Goal: Use online tool/utility: Use online tool/utility

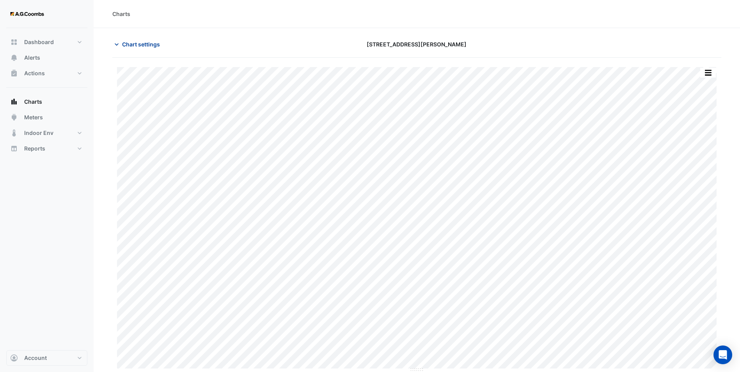
click at [125, 41] on span "Chart settings" at bounding box center [141, 44] width 38 height 8
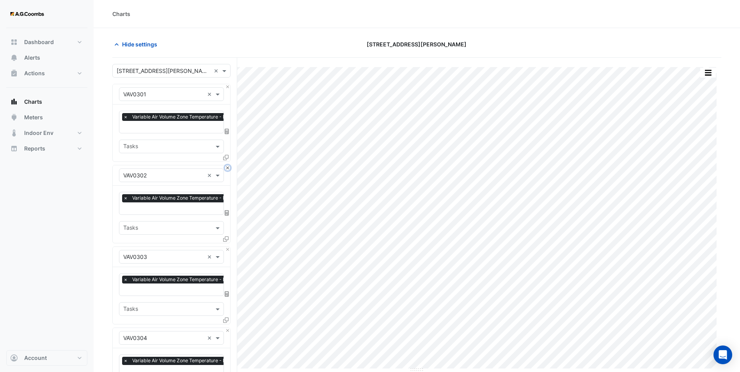
click at [228, 166] on button "Close" at bounding box center [227, 167] width 5 height 5
click at [228, 247] on button "Close" at bounding box center [227, 249] width 5 height 5
click at [228, 166] on button "Close" at bounding box center [227, 167] width 5 height 5
click at [228, 247] on button "Close" at bounding box center [227, 249] width 5 height 5
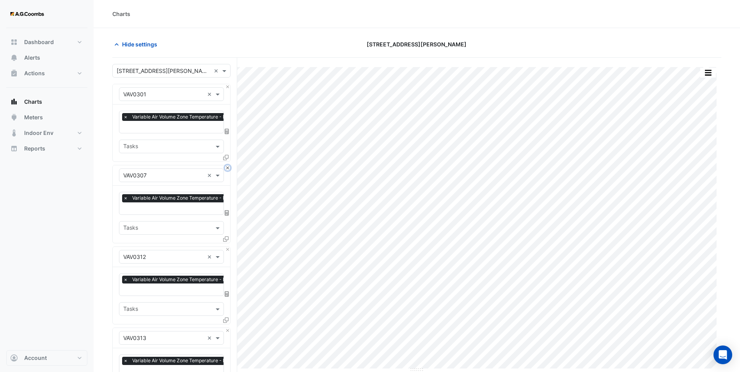
click at [228, 166] on button "Close" at bounding box center [227, 167] width 5 height 5
click at [228, 247] on button "Close" at bounding box center [227, 249] width 5 height 5
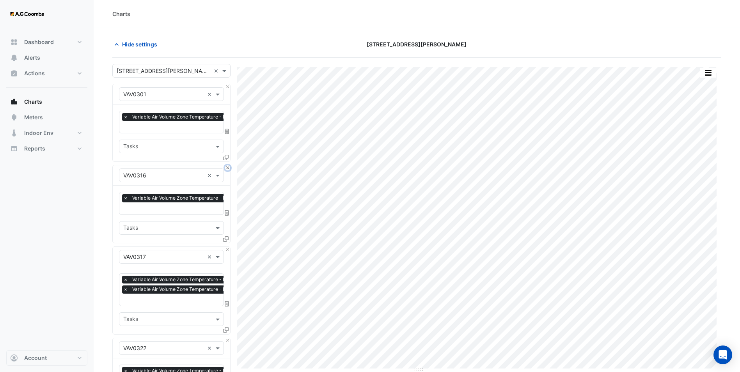
click at [228, 166] on button "Close" at bounding box center [227, 167] width 5 height 5
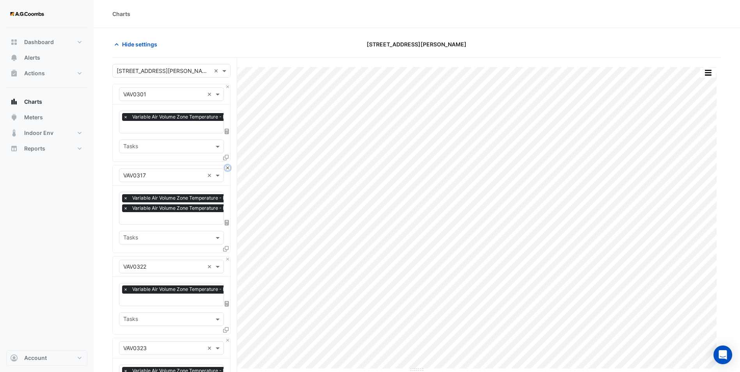
click at [228, 166] on button "Close" at bounding box center [227, 167] width 5 height 5
click at [228, 257] on button "Close" at bounding box center [227, 259] width 5 height 5
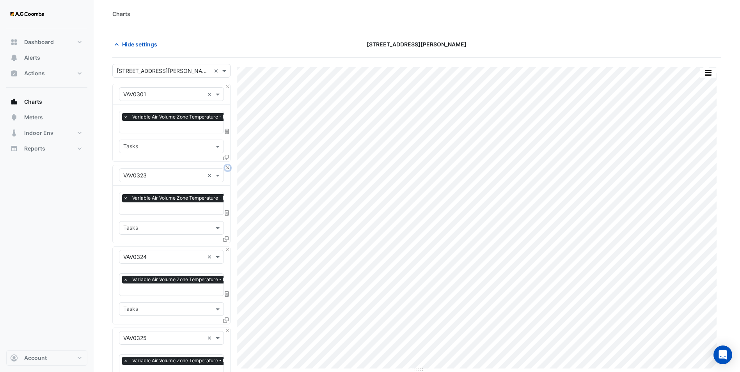
click at [228, 166] on button "Close" at bounding box center [227, 167] width 5 height 5
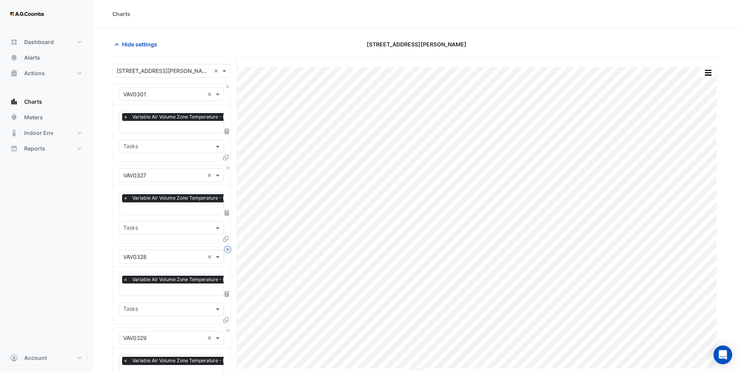
click at [228, 247] on button "Close" at bounding box center [227, 249] width 5 height 5
click at [228, 166] on button "Close" at bounding box center [227, 167] width 5 height 5
click at [228, 247] on button "Close" at bounding box center [227, 249] width 5 height 5
click at [227, 166] on button "Close" at bounding box center [227, 167] width 5 height 5
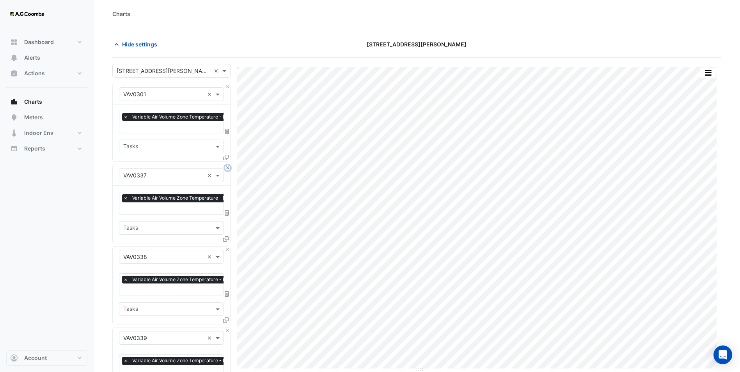
click at [226, 167] on button "Close" at bounding box center [227, 167] width 5 height 5
click at [226, 247] on button "Close" at bounding box center [227, 249] width 5 height 5
click at [226, 167] on button "Close" at bounding box center [227, 167] width 5 height 5
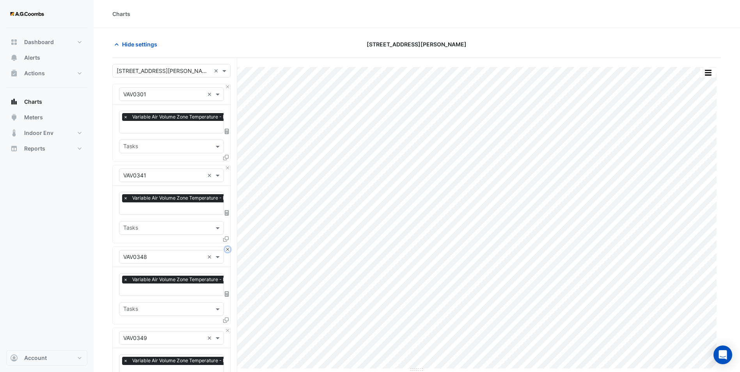
click at [226, 247] on button "Close" at bounding box center [227, 249] width 5 height 5
click at [226, 167] on button "Close" at bounding box center [227, 167] width 5 height 5
click at [226, 247] on button "Close" at bounding box center [227, 249] width 5 height 5
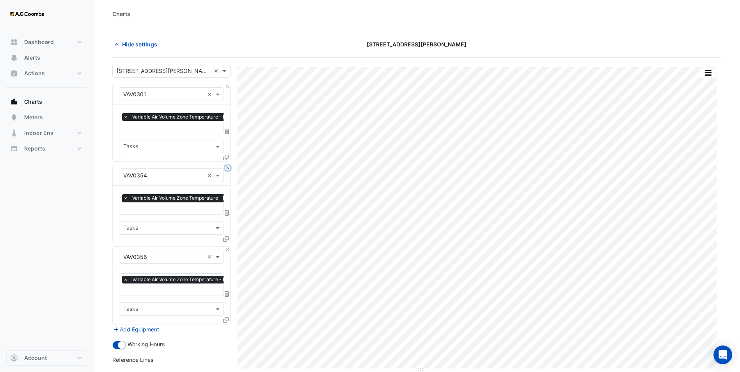
click at [226, 167] on button "Close" at bounding box center [227, 167] width 5 height 5
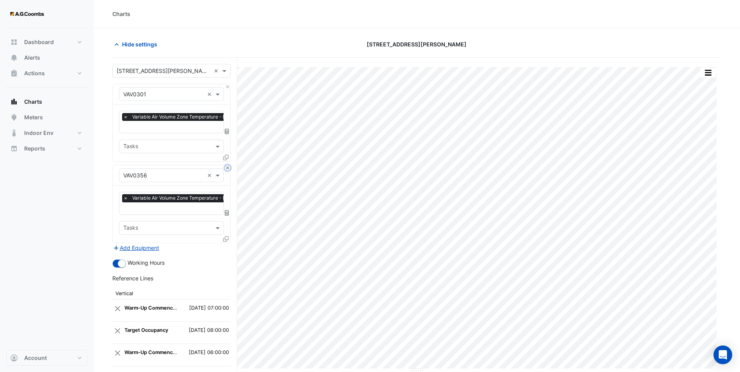
click at [226, 167] on button "Close" at bounding box center [227, 167] width 5 height 5
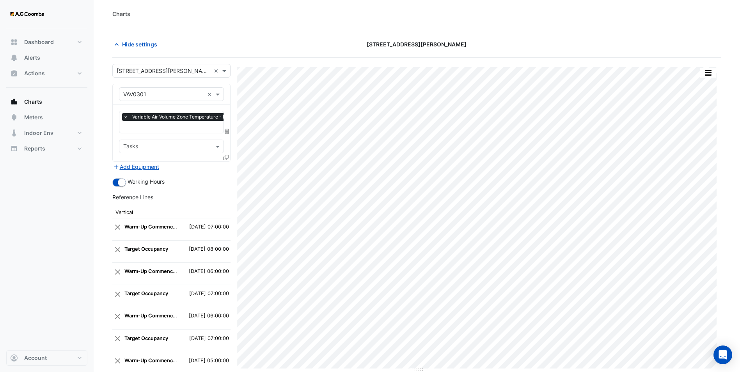
click at [224, 156] on icon at bounding box center [225, 157] width 5 height 5
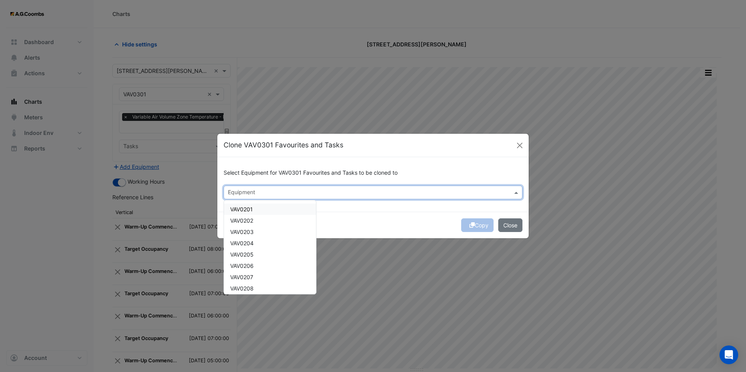
click at [273, 191] on input "text" at bounding box center [368, 193] width 281 height 8
click at [252, 280] on span "VAV3701" at bounding box center [241, 279] width 23 height 7
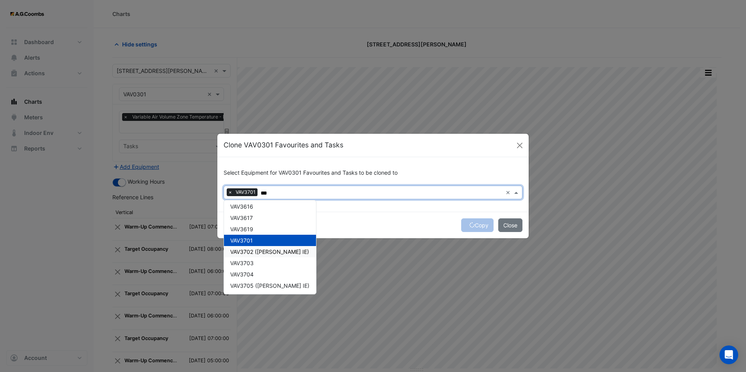
click at [258, 252] on span "VAV3702 ([PERSON_NAME] IE)" at bounding box center [269, 252] width 79 height 7
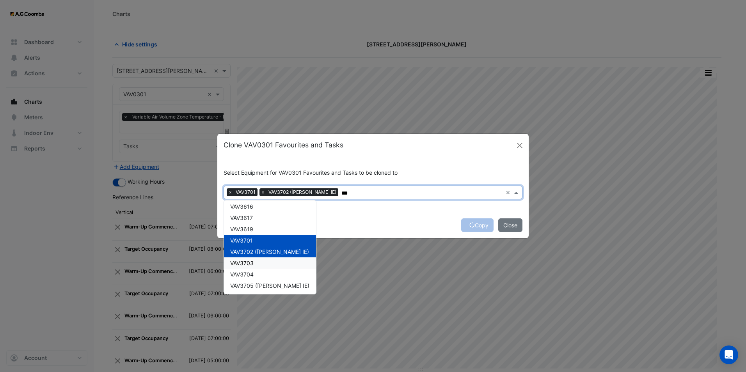
click at [256, 264] on div "VAV3703" at bounding box center [270, 263] width 92 height 11
click at [253, 273] on span "VAV3704" at bounding box center [241, 274] width 23 height 7
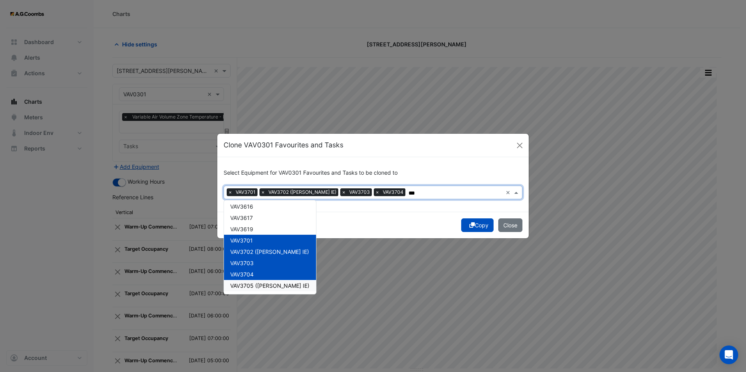
click at [251, 284] on span "VAV3705 ([PERSON_NAME] IE)" at bounding box center [269, 286] width 79 height 7
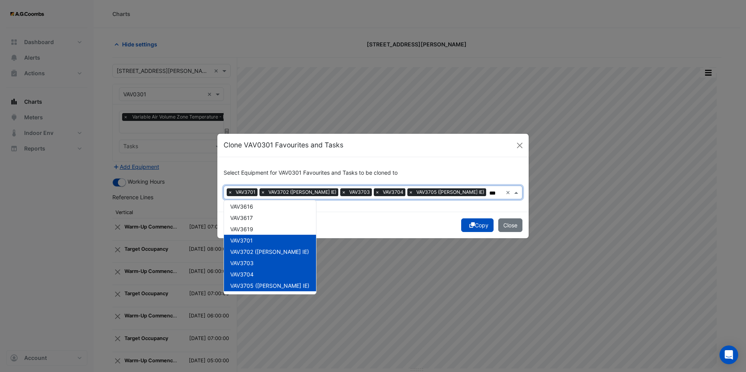
scroll to position [9695, 0]
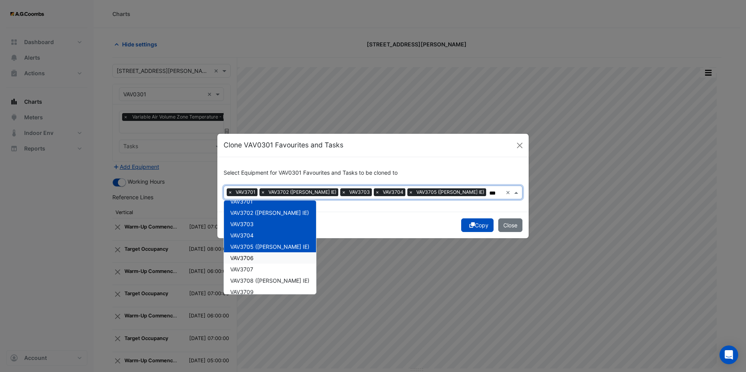
click at [248, 257] on span "VAV3706" at bounding box center [241, 258] width 23 height 7
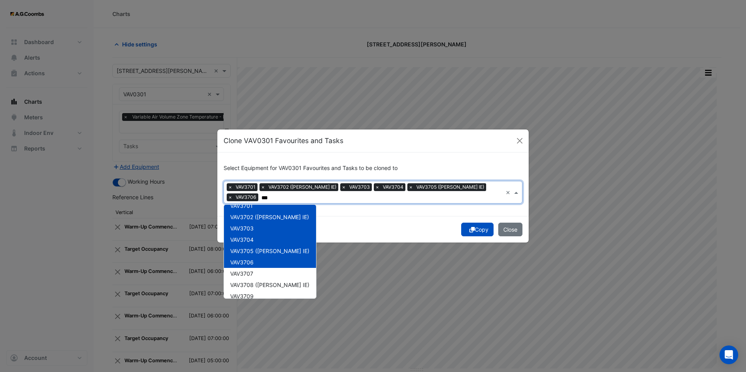
drag, startPoint x: 249, startPoint y: 269, endPoint x: 249, endPoint y: 274, distance: 5.5
click at [249, 270] on span "VAV3707" at bounding box center [241, 273] width 23 height 7
click at [249, 281] on div "VAV3708 ([PERSON_NAME] IE)" at bounding box center [270, 284] width 92 height 11
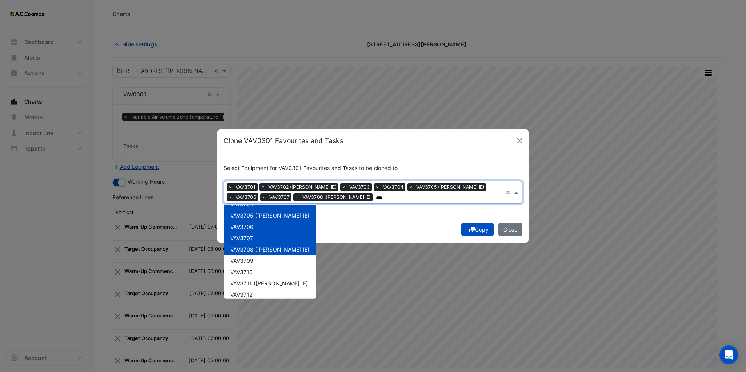
scroll to position [9773, 0]
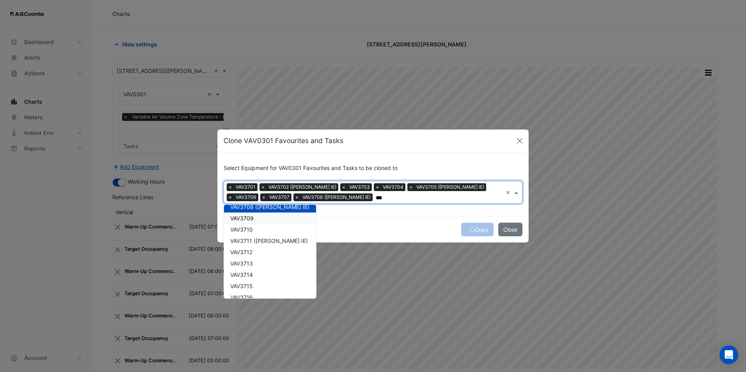
click at [252, 214] on div "VAV3709" at bounding box center [270, 218] width 92 height 11
click at [251, 230] on span "VAV3710" at bounding box center [241, 229] width 23 height 7
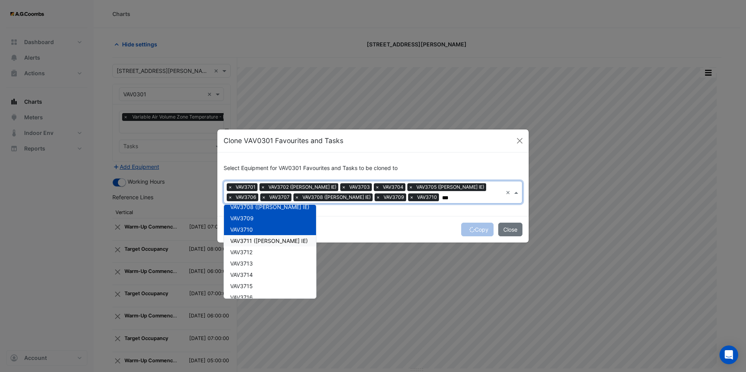
click at [251, 244] on div "VAV3711 ([PERSON_NAME] IE)" at bounding box center [270, 240] width 92 height 11
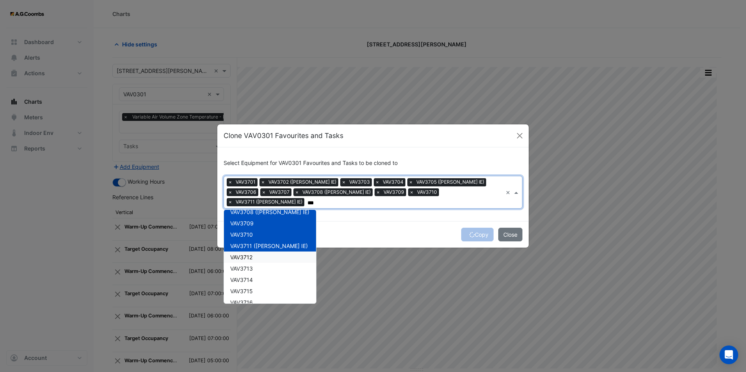
click at [251, 254] on span "VAV3712" at bounding box center [241, 257] width 22 height 7
click at [250, 265] on span "VAV3713" at bounding box center [241, 268] width 23 height 7
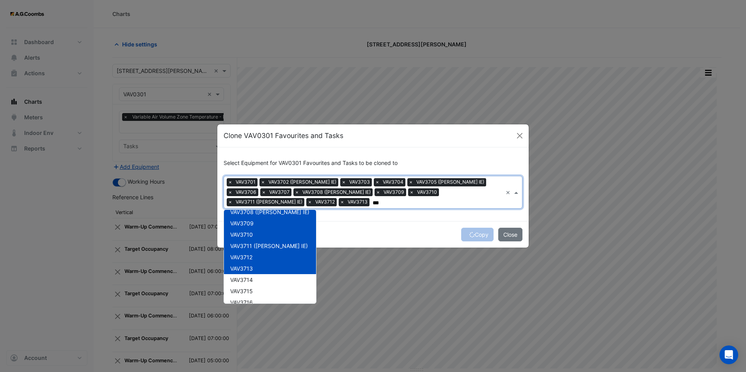
click at [250, 274] on div "VAV3713" at bounding box center [270, 268] width 92 height 11
click at [248, 265] on span "VAV3713" at bounding box center [241, 268] width 23 height 7
click at [250, 277] on span "VAV3714" at bounding box center [241, 280] width 23 height 7
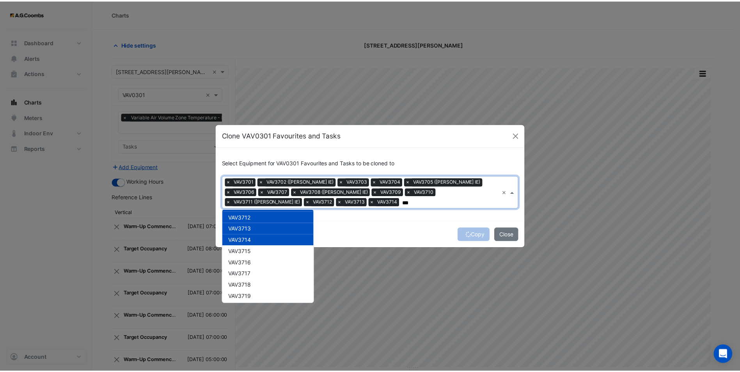
scroll to position [9851, 0]
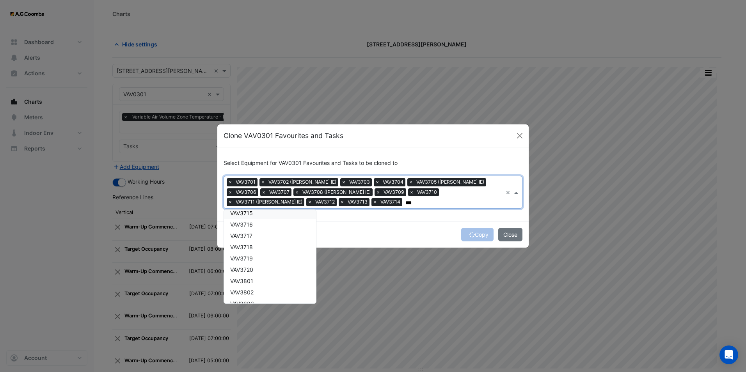
click at [251, 214] on span "VAV3715" at bounding box center [241, 213] width 23 height 7
click at [248, 227] on span "VAV3716" at bounding box center [241, 224] width 23 height 7
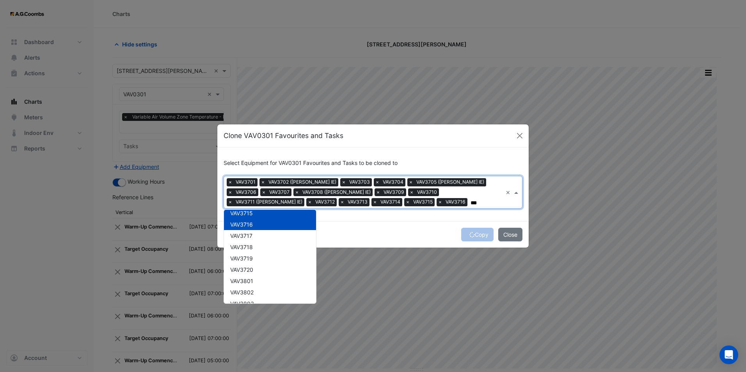
click at [248, 236] on span "VAV3717" at bounding box center [241, 236] width 22 height 7
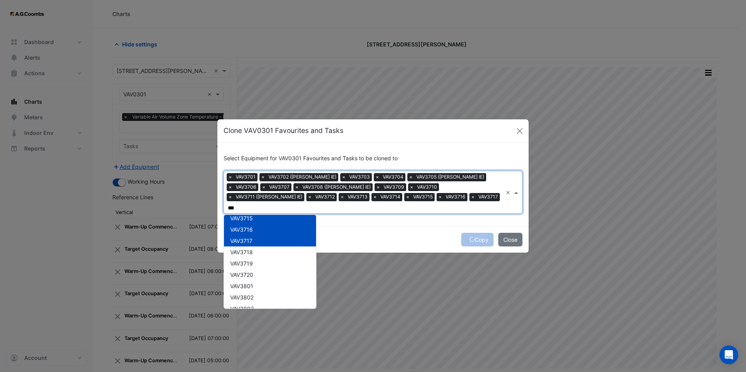
click at [247, 247] on div "VAV3718" at bounding box center [270, 252] width 92 height 11
click at [246, 250] on span "VAV3718" at bounding box center [241, 252] width 23 height 7
click at [246, 260] on span "VAV3719" at bounding box center [241, 263] width 23 height 7
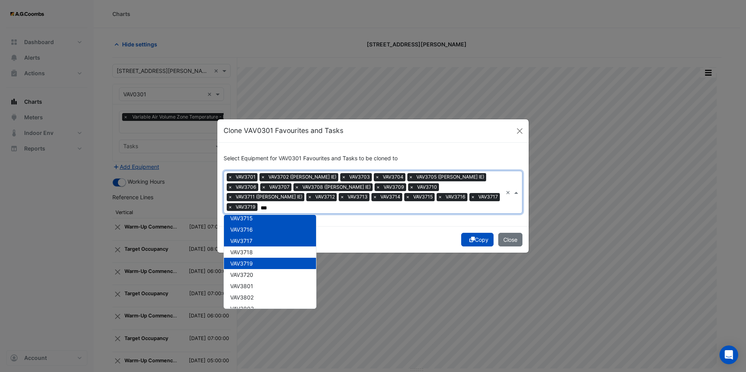
click at [249, 258] on div "VAV3719" at bounding box center [270, 263] width 92 height 11
click at [250, 249] on span "VAV3718" at bounding box center [241, 252] width 23 height 7
click at [251, 260] on span "VAV3719" at bounding box center [241, 263] width 23 height 7
drag, startPoint x: 251, startPoint y: 270, endPoint x: 289, endPoint y: 283, distance: 40.4
click at [250, 272] on span "VAV3720" at bounding box center [241, 275] width 23 height 7
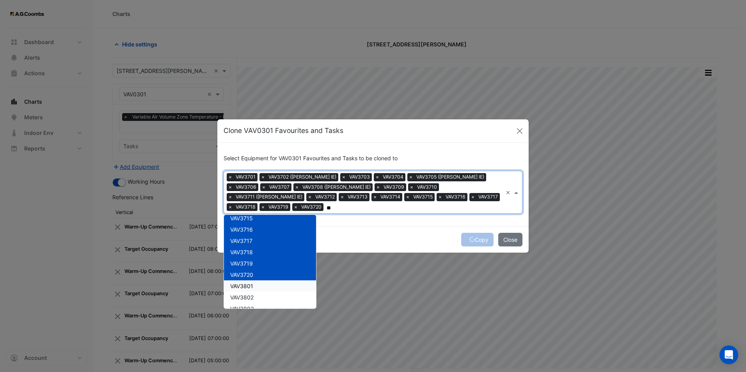
type input "*"
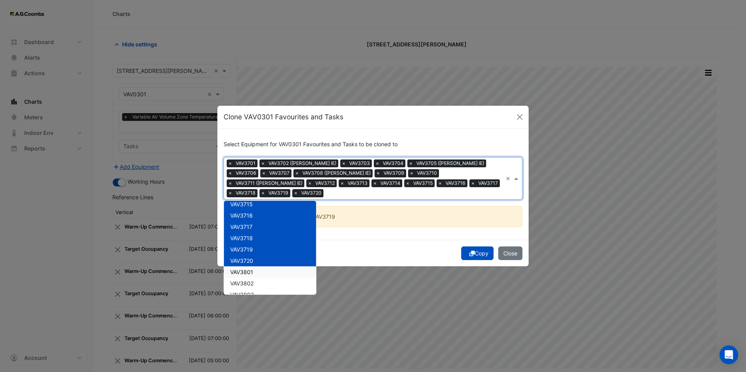
click at [343, 240] on div "Copy Close" at bounding box center [372, 253] width 311 height 27
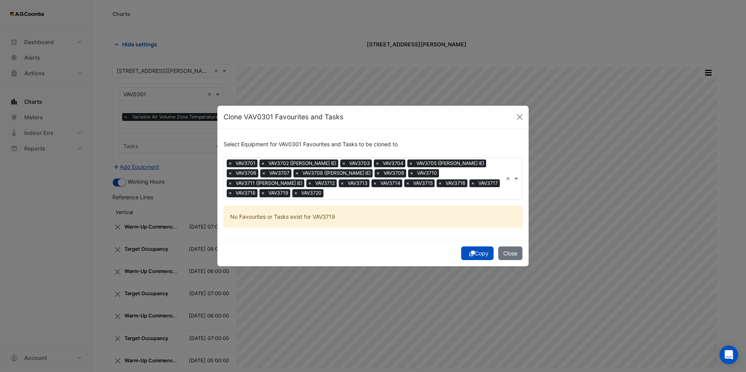
click at [267, 189] on span "×" at bounding box center [263, 193] width 7 height 8
click at [475, 251] on button "Copy" at bounding box center [477, 254] width 32 height 14
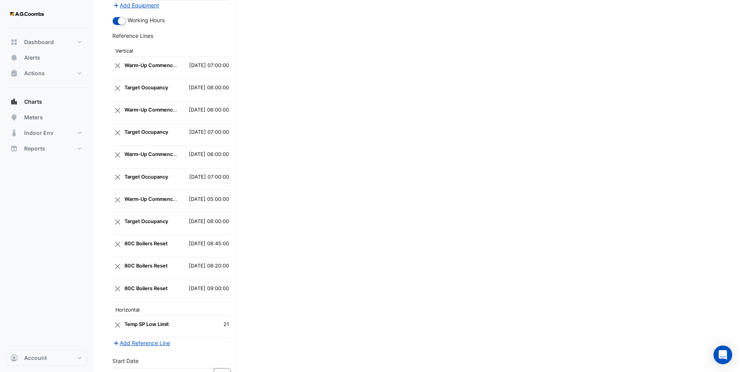
scroll to position [1774, 0]
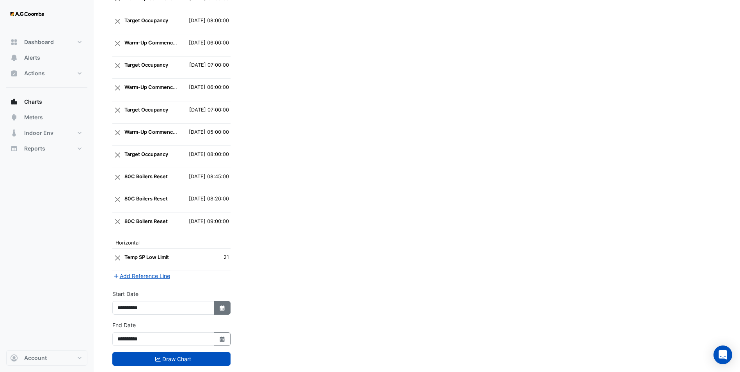
click at [219, 301] on button "Select Date" at bounding box center [222, 308] width 17 height 14
select select "*"
select select "****"
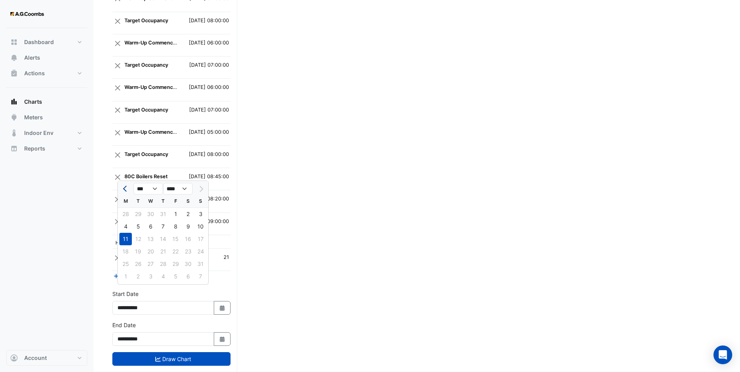
click at [127, 191] on button "Previous month" at bounding box center [125, 189] width 9 height 12
select select "*"
click at [129, 250] on div "21" at bounding box center [125, 251] width 12 height 12
type input "**********"
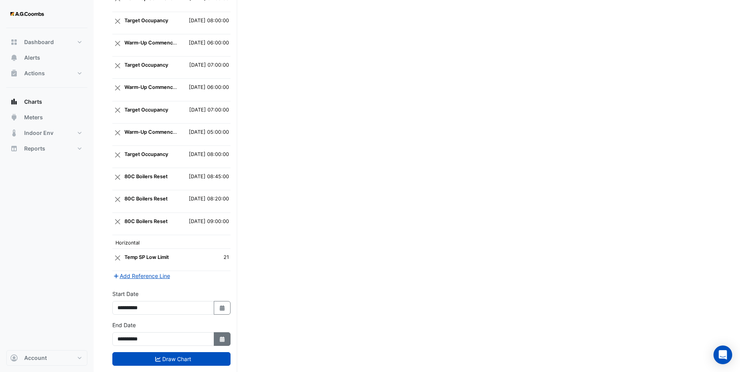
click at [218, 332] on button "Select Date" at bounding box center [222, 339] width 17 height 14
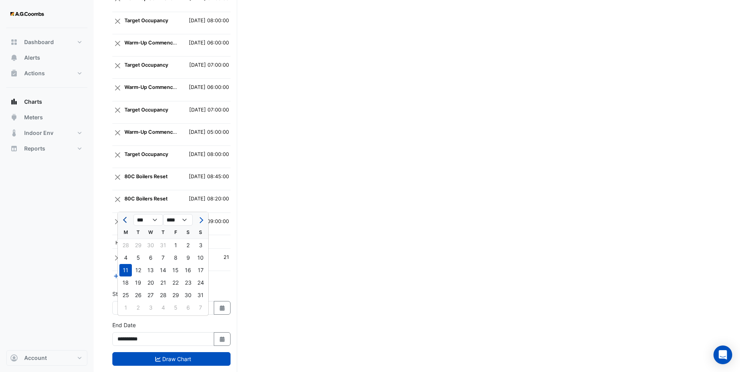
click at [123, 220] on button "Previous month" at bounding box center [125, 220] width 9 height 12
select select "*"
click at [127, 277] on div "21" at bounding box center [125, 283] width 12 height 12
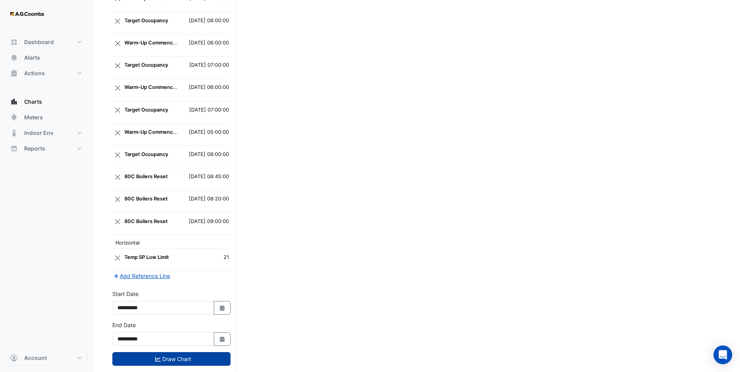
click at [209, 352] on button "Draw Chart" at bounding box center [171, 359] width 118 height 14
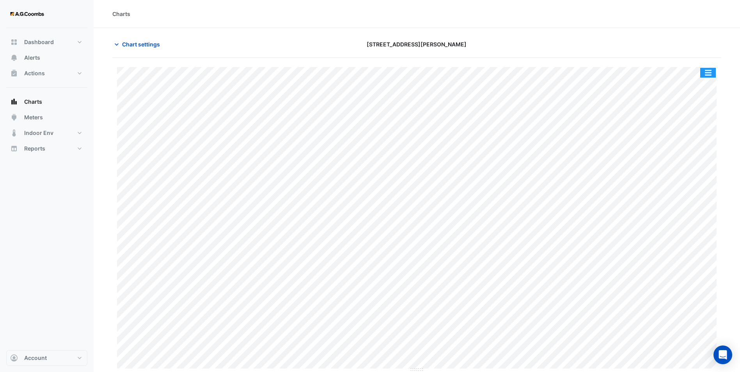
click at [707, 68] on button "button" at bounding box center [708, 73] width 16 height 10
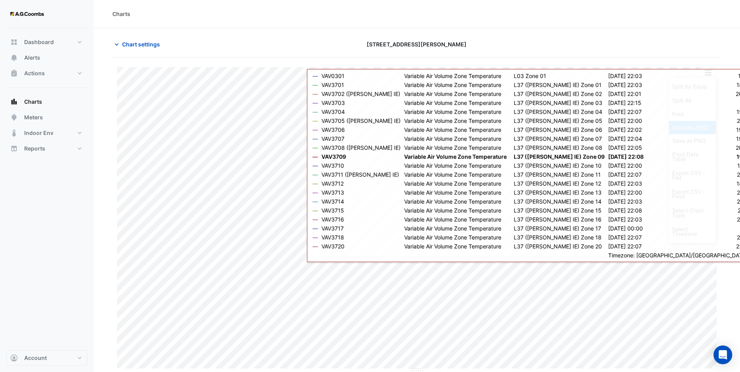
click at [691, 129] on div "Save as JPEG" at bounding box center [692, 127] width 47 height 13
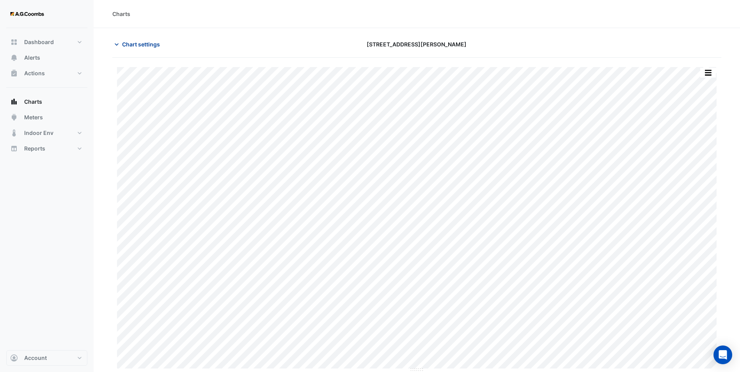
click at [133, 44] on span "Chart settings" at bounding box center [141, 44] width 38 height 8
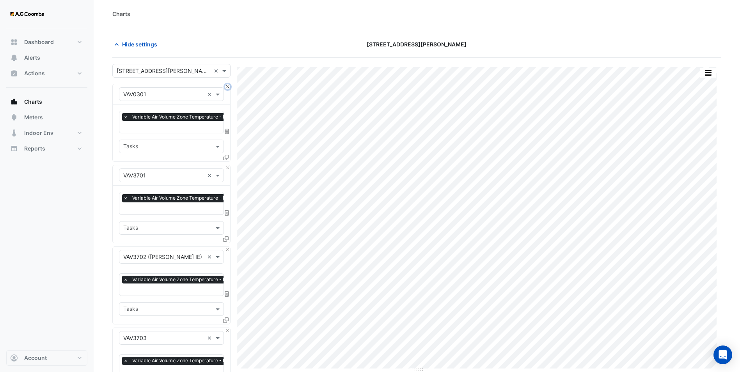
click at [228, 87] on button "Close" at bounding box center [227, 86] width 5 height 5
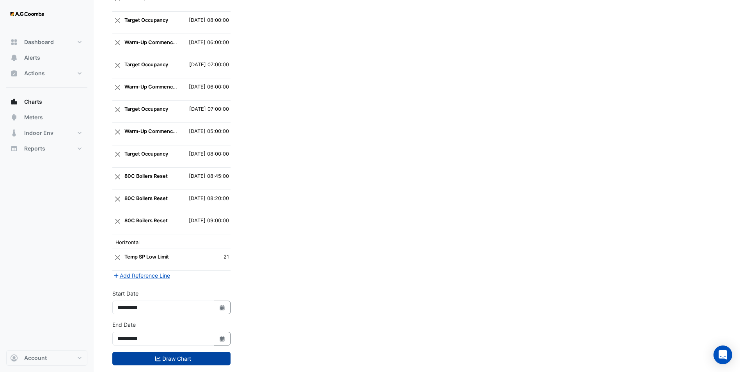
click at [177, 352] on button "Draw Chart" at bounding box center [171, 359] width 118 height 14
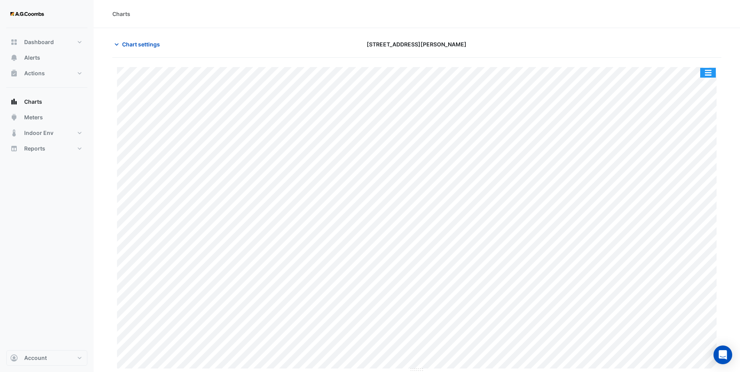
click at [712, 72] on button "button" at bounding box center [708, 73] width 16 height 10
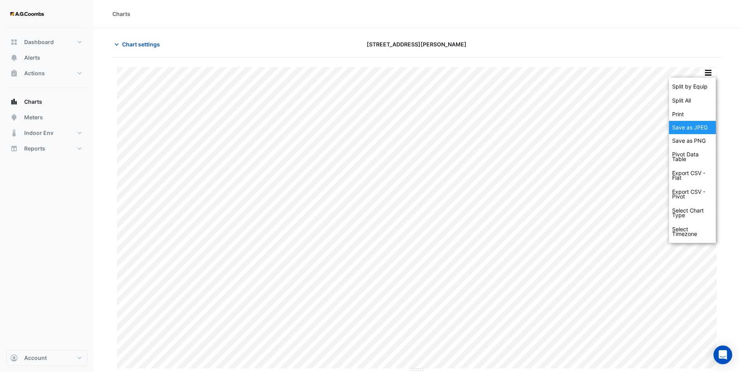
click at [702, 123] on div "Save as JPEG" at bounding box center [692, 127] width 47 height 13
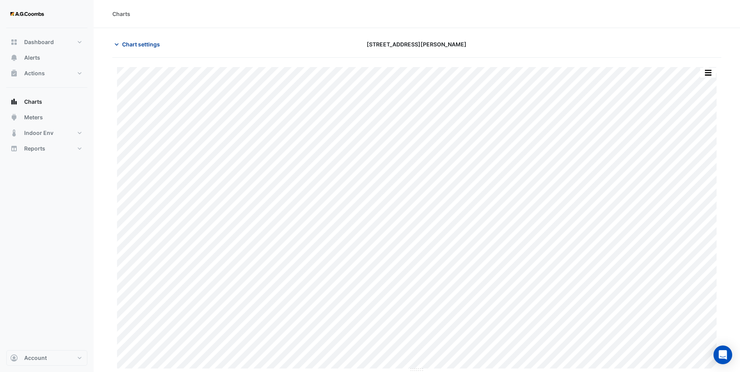
click at [133, 40] on span "Chart settings" at bounding box center [141, 44] width 38 height 8
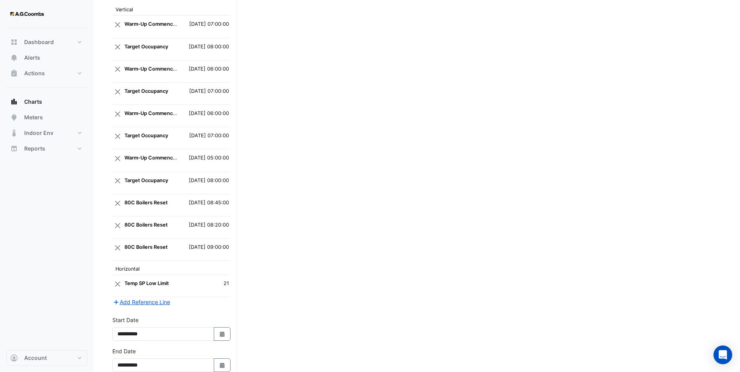
scroll to position [1693, 0]
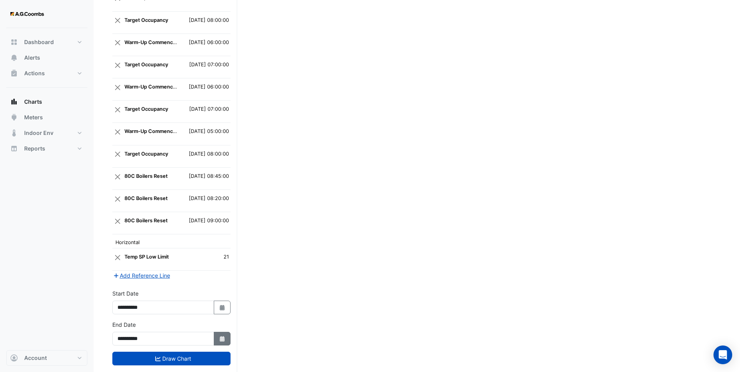
click at [222, 336] on icon "button" at bounding box center [222, 338] width 5 height 5
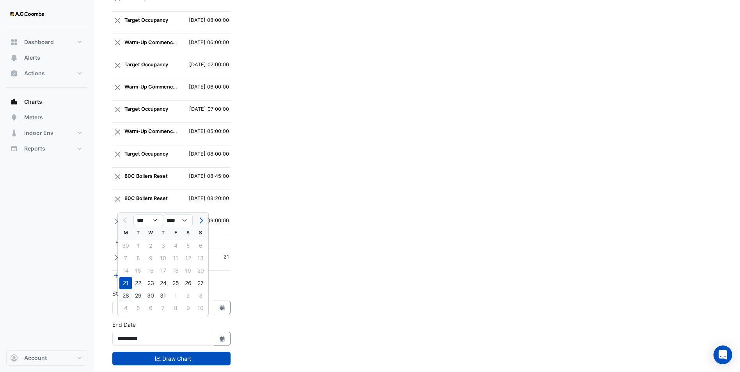
click at [127, 295] on div "28" at bounding box center [125, 296] width 12 height 12
type input "**********"
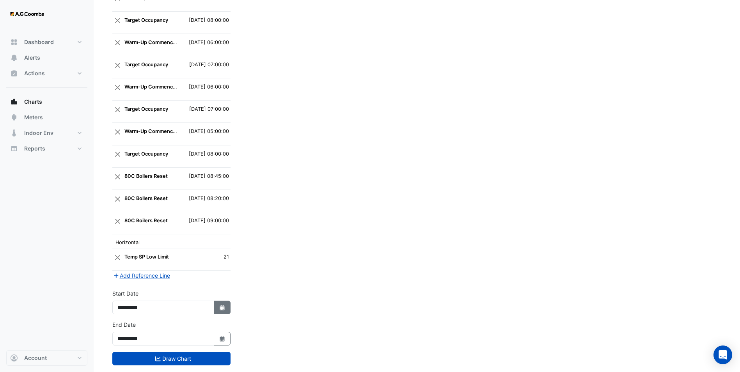
click at [220, 304] on fa-icon "Select Date" at bounding box center [222, 307] width 7 height 7
select select "*"
select select "****"
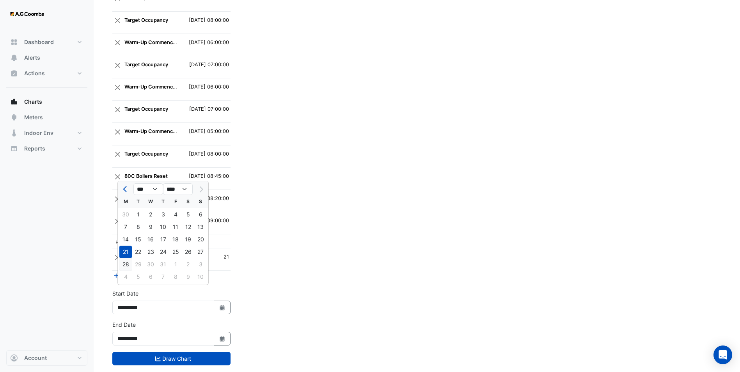
click at [127, 264] on div "28" at bounding box center [125, 264] width 12 height 12
type input "**********"
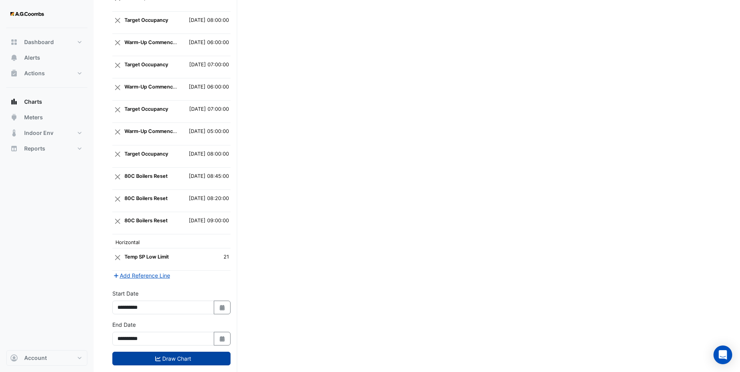
click at [180, 352] on button "Draw Chart" at bounding box center [171, 359] width 118 height 14
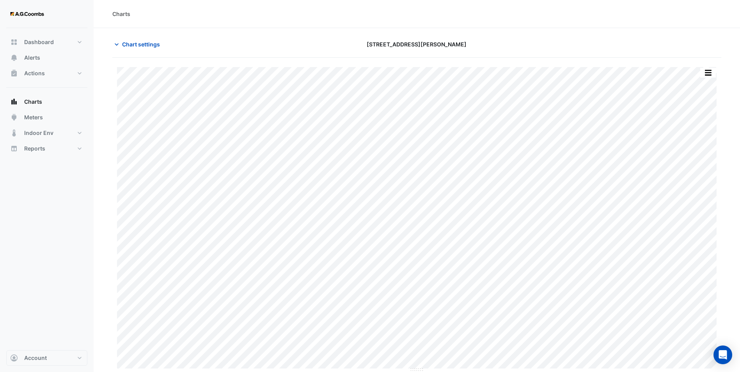
scroll to position [0, 0]
click at [708, 70] on button "button" at bounding box center [708, 73] width 16 height 10
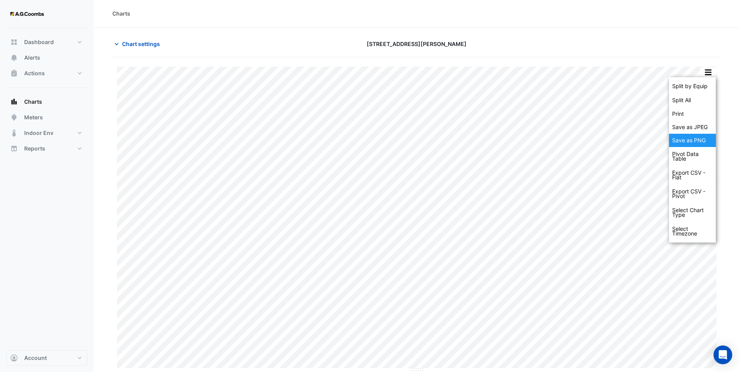
click at [694, 129] on div "Save as JPEG" at bounding box center [692, 127] width 47 height 13
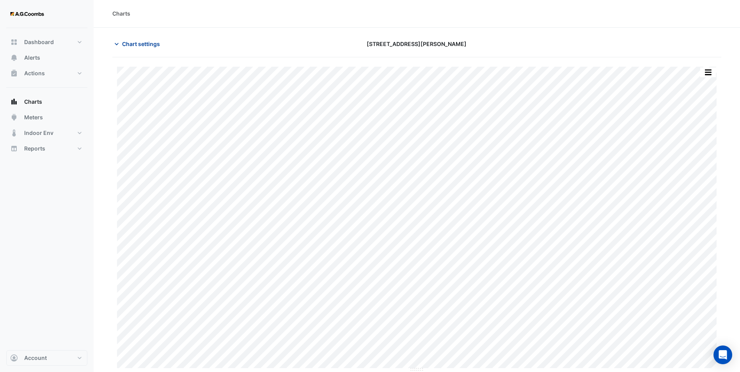
click at [133, 40] on span "Chart settings" at bounding box center [141, 44] width 38 height 8
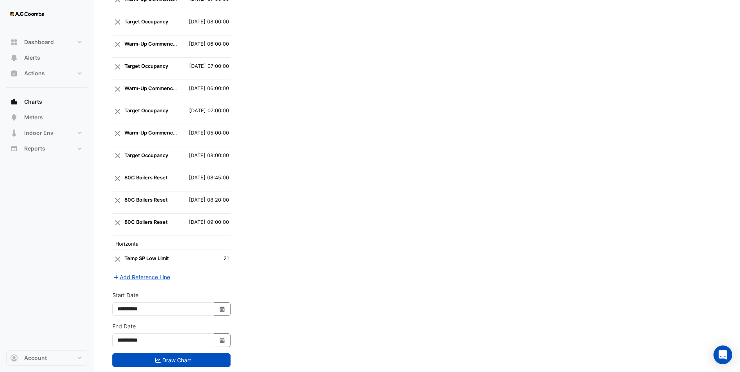
scroll to position [1693, 0]
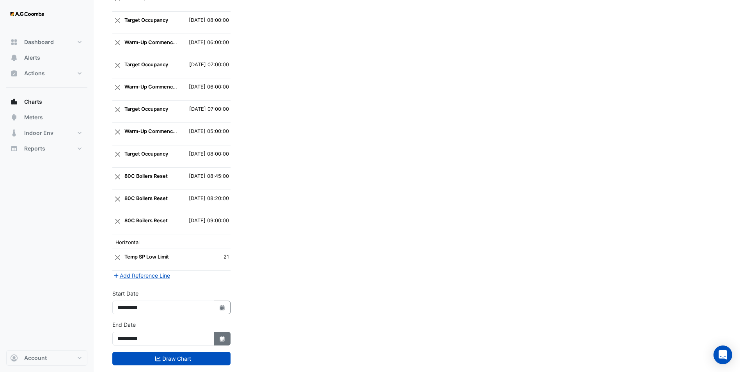
click at [226, 332] on button "Select Date" at bounding box center [222, 339] width 17 height 14
click at [125, 308] on div "4" at bounding box center [125, 308] width 12 height 12
type input "**********"
click at [226, 301] on button "Select Date" at bounding box center [222, 308] width 17 height 14
select select "*"
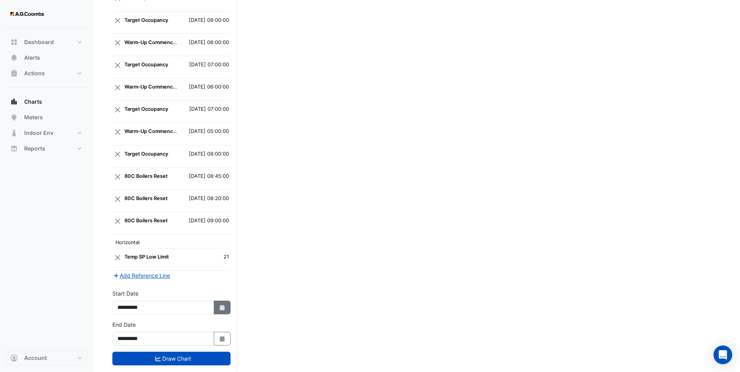
select select "****"
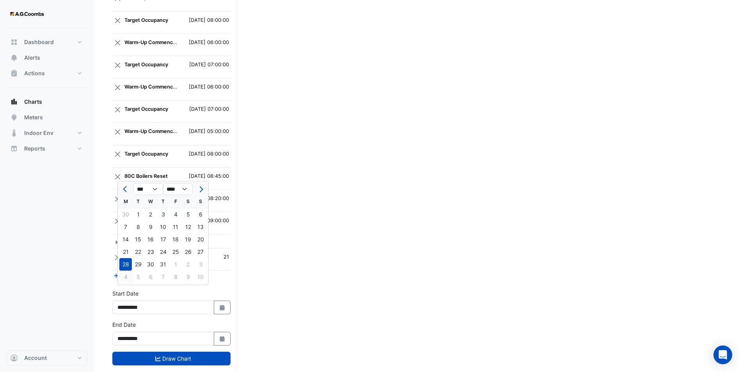
click at [124, 276] on div "4" at bounding box center [125, 277] width 12 height 12
type input "**********"
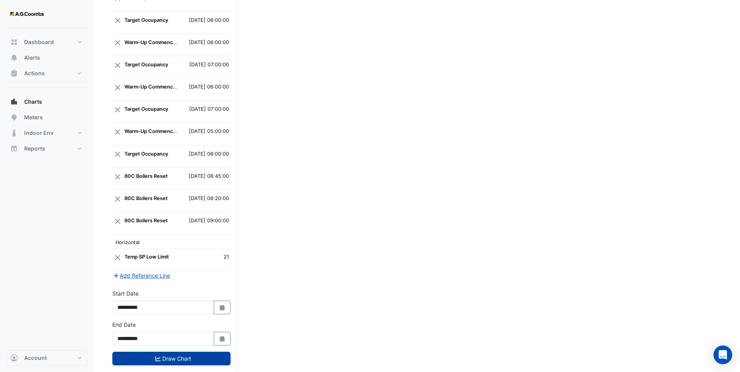
click at [187, 352] on button "Draw Chart" at bounding box center [171, 359] width 118 height 14
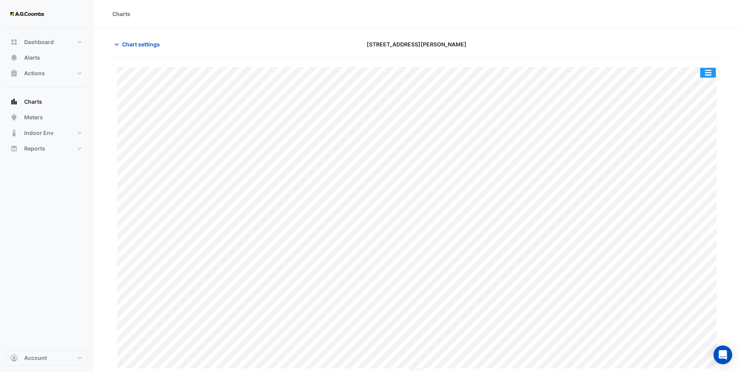
click at [706, 71] on button "button" at bounding box center [708, 73] width 16 height 10
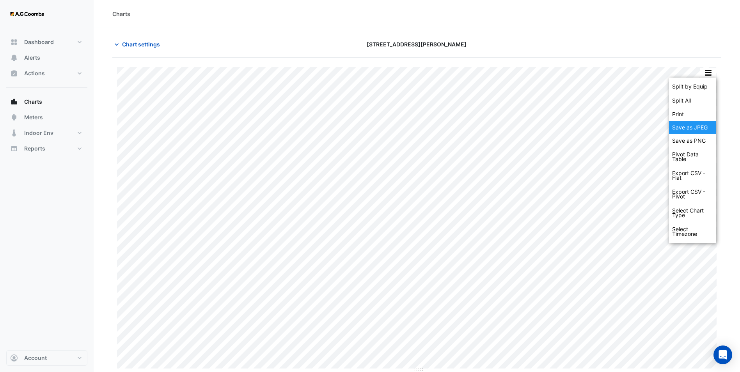
click at [700, 129] on div "Save as JPEG" at bounding box center [692, 127] width 47 height 13
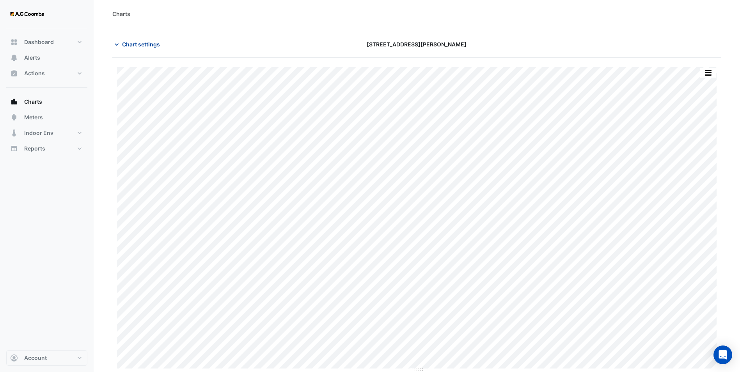
drag, startPoint x: 287, startPoint y: 29, endPoint x: 118, endPoint y: 45, distance: 170.1
click at [287, 29] on section "Chart settings [STREET_ADDRESS][PERSON_NAME] Split by Equip Split All Print Sav…" at bounding box center [417, 200] width 647 height 345
click at [118, 45] on icon "button" at bounding box center [117, 45] width 8 height 8
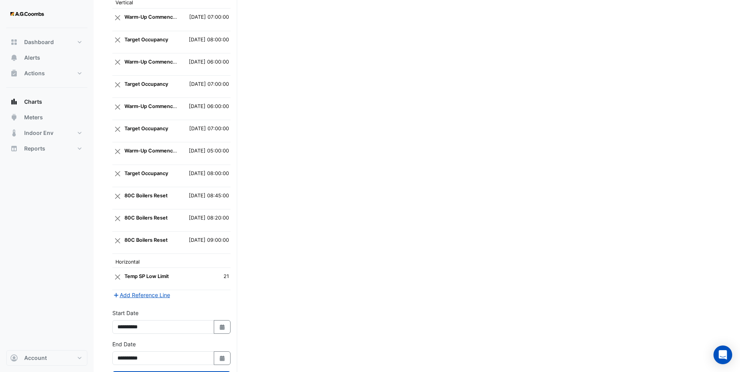
scroll to position [1693, 0]
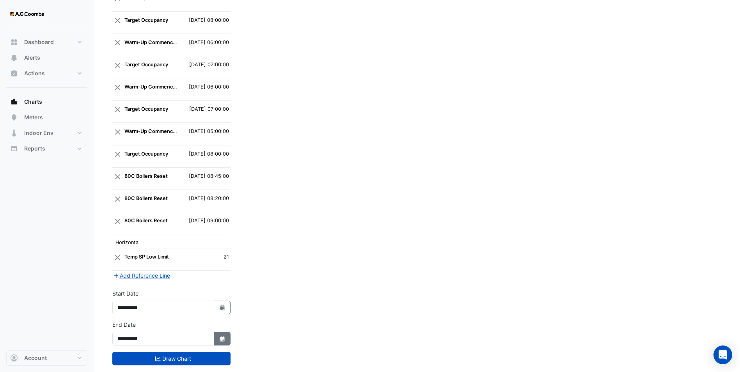
click at [219, 332] on button "Select Date" at bounding box center [222, 339] width 17 height 14
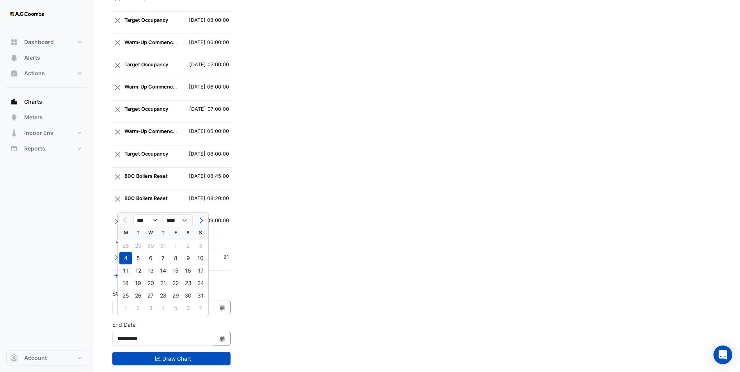
click at [127, 274] on div "11" at bounding box center [125, 271] width 12 height 12
type input "**********"
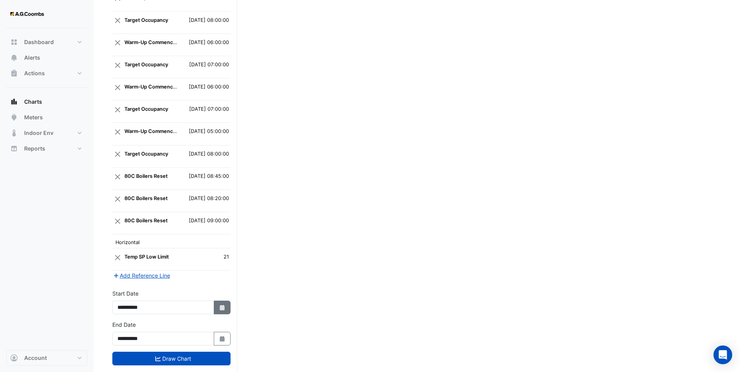
click at [222, 305] on icon "Select Date" at bounding box center [222, 307] width 7 height 5
select select "*"
select select "****"
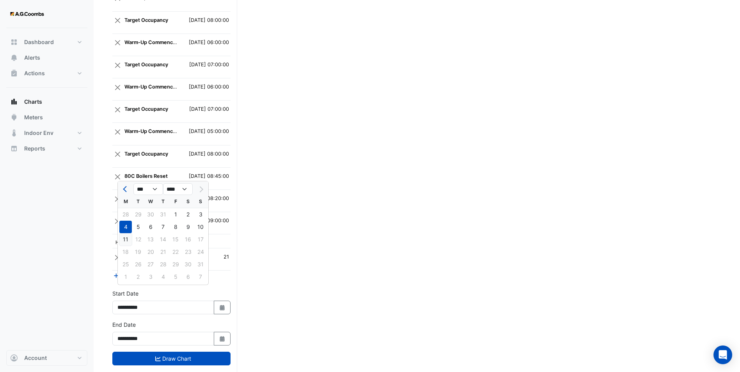
click at [126, 242] on div "11" at bounding box center [125, 239] width 12 height 12
type input "**********"
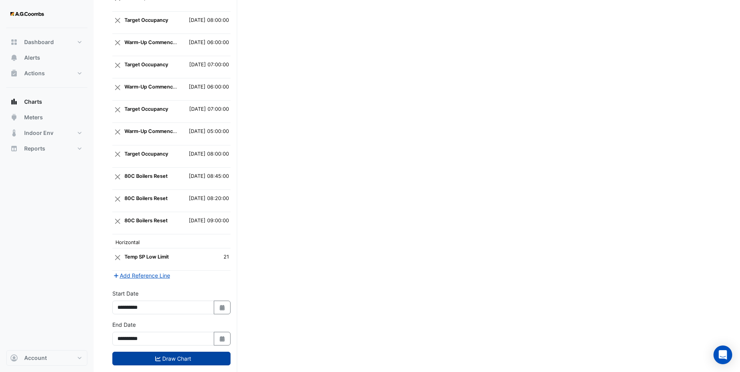
click at [190, 352] on button "Draw Chart" at bounding box center [171, 359] width 118 height 14
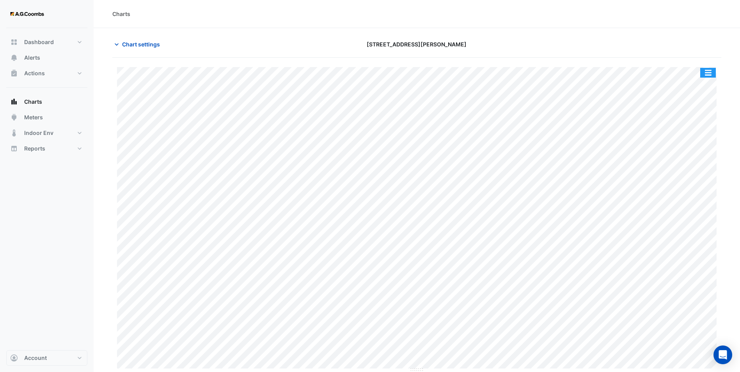
click at [707, 74] on button "button" at bounding box center [708, 73] width 16 height 10
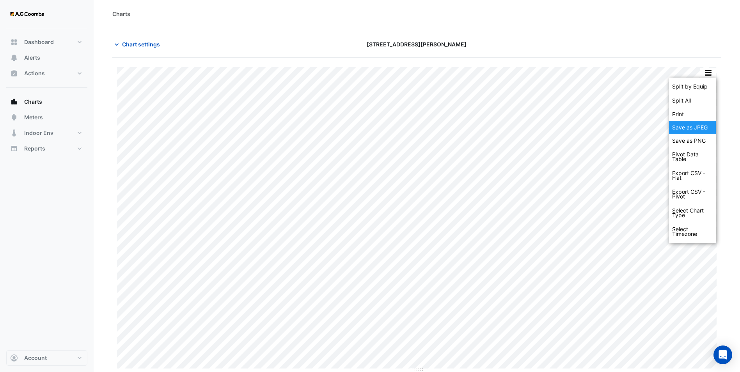
click at [692, 129] on div "Save as JPEG" at bounding box center [692, 127] width 47 height 13
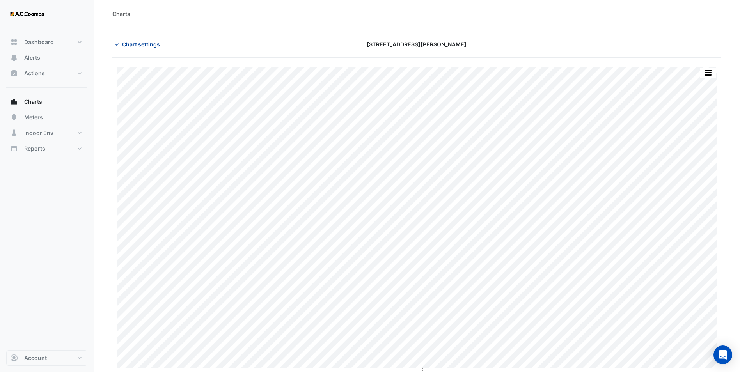
click at [144, 43] on span "Chart settings" at bounding box center [141, 44] width 38 height 8
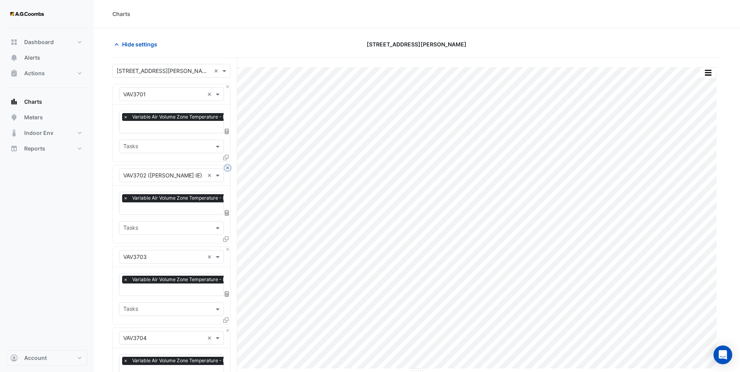
click at [228, 165] on button "Close" at bounding box center [227, 167] width 5 height 5
click at [228, 247] on button "Close" at bounding box center [227, 249] width 5 height 5
click at [228, 165] on button "Close" at bounding box center [227, 167] width 5 height 5
click at [228, 247] on button "Close" at bounding box center [227, 249] width 5 height 5
click at [228, 165] on button "Close" at bounding box center [227, 167] width 5 height 5
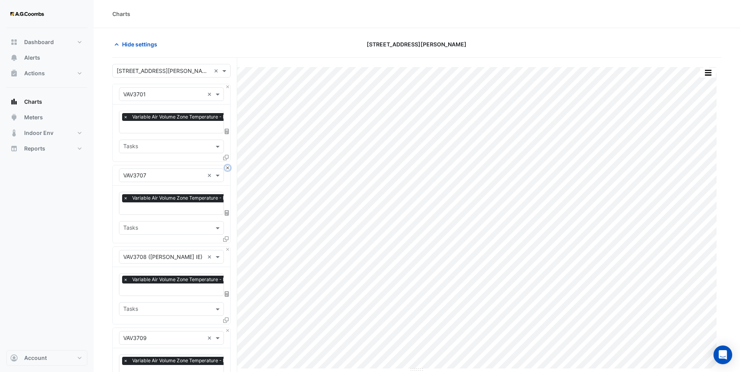
click at [228, 165] on button "Close" at bounding box center [227, 167] width 5 height 5
click at [228, 247] on button "Close" at bounding box center [227, 249] width 5 height 5
click at [228, 165] on button "Close" at bounding box center [227, 167] width 5 height 5
click at [228, 247] on button "Close" at bounding box center [227, 249] width 5 height 5
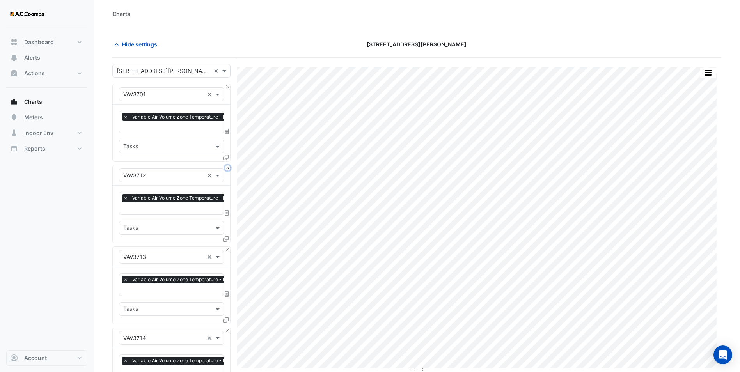
click at [228, 165] on button "Close" at bounding box center [227, 167] width 5 height 5
click at [228, 247] on button "Close" at bounding box center [227, 249] width 5 height 5
click at [228, 165] on button "Close" at bounding box center [227, 167] width 5 height 5
click at [228, 247] on button "Close" at bounding box center [227, 249] width 5 height 5
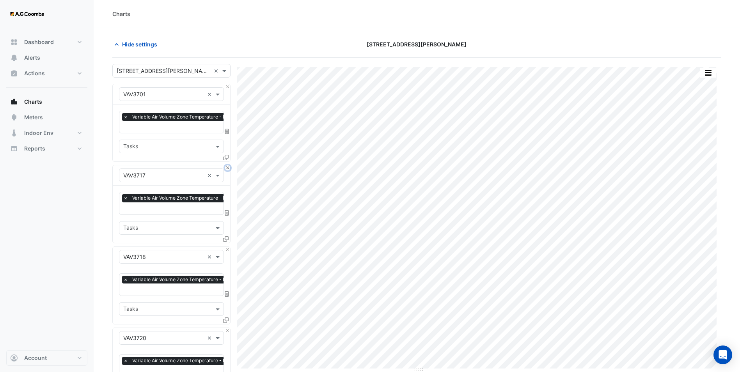
click at [228, 165] on button "Close" at bounding box center [227, 167] width 5 height 5
click at [228, 247] on button "Close" at bounding box center [227, 249] width 5 height 5
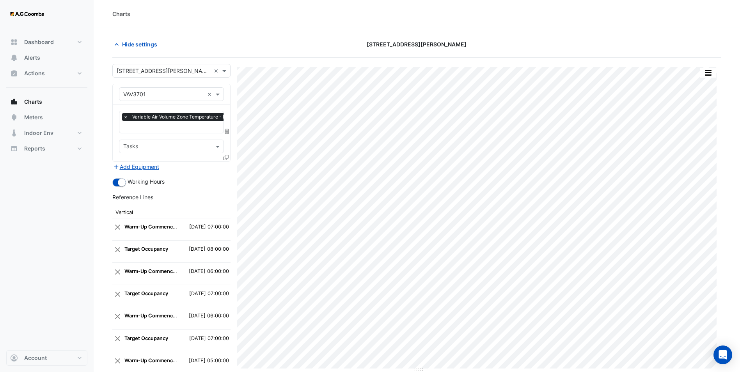
click at [228, 165] on div "Add Equipment" at bounding box center [171, 166] width 118 height 9
click at [226, 156] on icon at bounding box center [225, 157] width 5 height 5
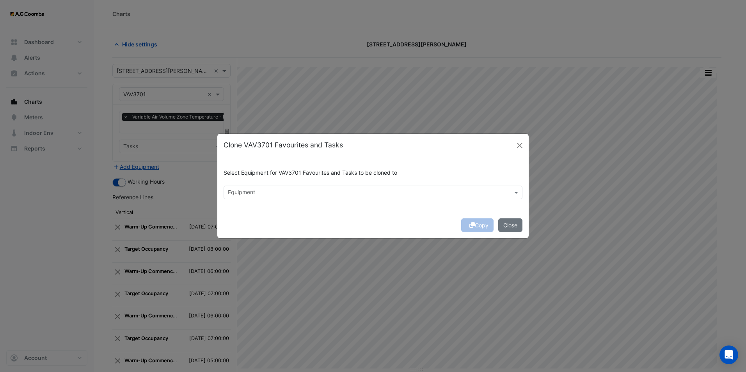
click at [327, 189] on input "text" at bounding box center [368, 193] width 281 height 8
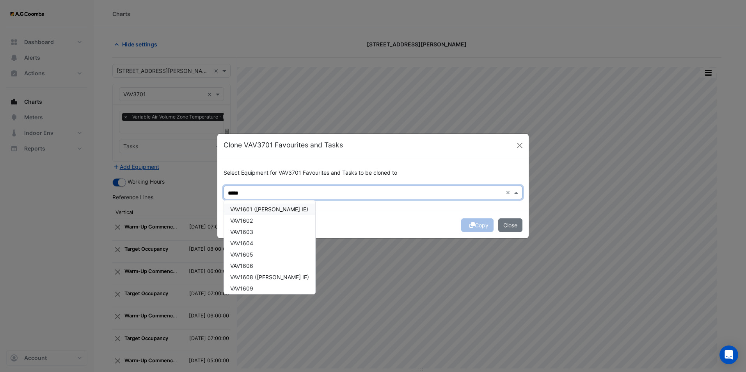
click at [249, 211] on span "VAV1601 ([PERSON_NAME] IE)" at bounding box center [269, 209] width 78 height 7
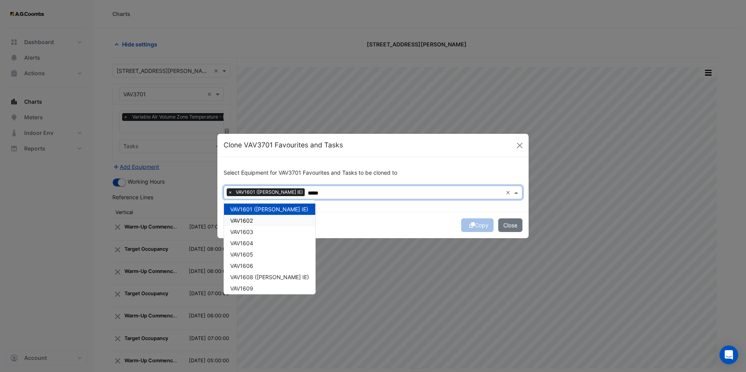
click at [250, 217] on span "VAV1602" at bounding box center [241, 220] width 23 height 7
click at [252, 234] on span "VAV1603" at bounding box center [241, 232] width 23 height 7
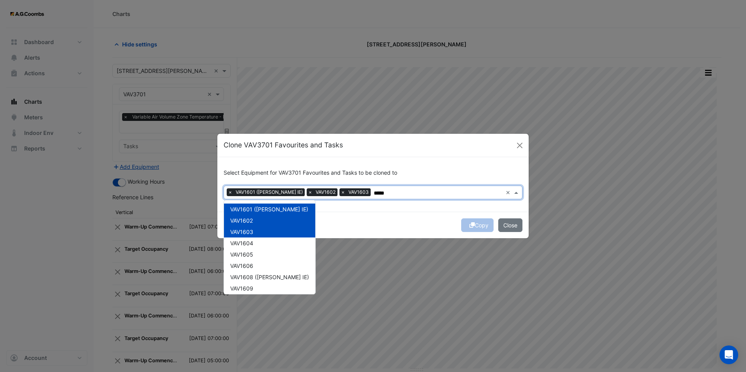
click at [252, 244] on span "VAV1604" at bounding box center [241, 243] width 23 height 7
click at [253, 254] on span "VAV1605" at bounding box center [241, 254] width 23 height 7
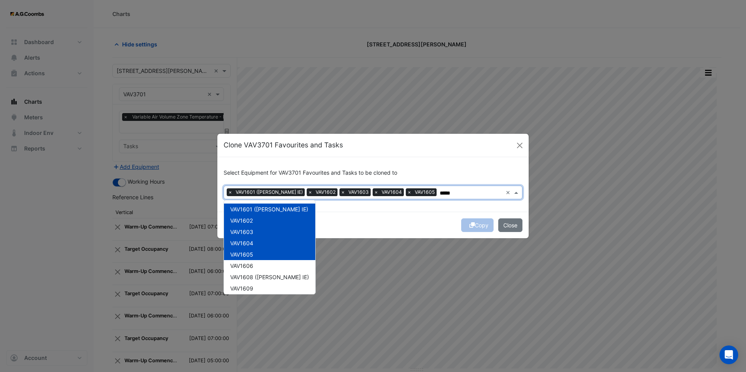
click at [252, 263] on div "VAV1601 ([PERSON_NAME] IE) VAV1602 VAV1603 VAV1604 VAV1605 VAV1606 VAV1608 ([PE…" at bounding box center [269, 306] width 91 height 204
click at [249, 273] on div "VAV1608 ([PERSON_NAME] IE)" at bounding box center [269, 277] width 91 height 11
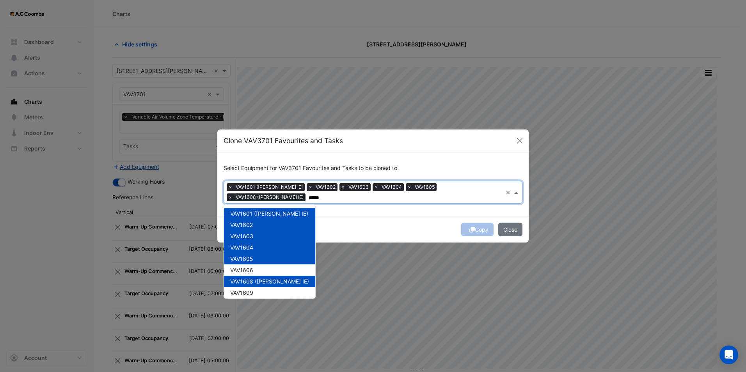
drag, startPoint x: 250, startPoint y: 279, endPoint x: 251, endPoint y: 267, distance: 11.8
click at [250, 279] on span "VAV1608 ([PERSON_NAME] IE)" at bounding box center [269, 281] width 79 height 7
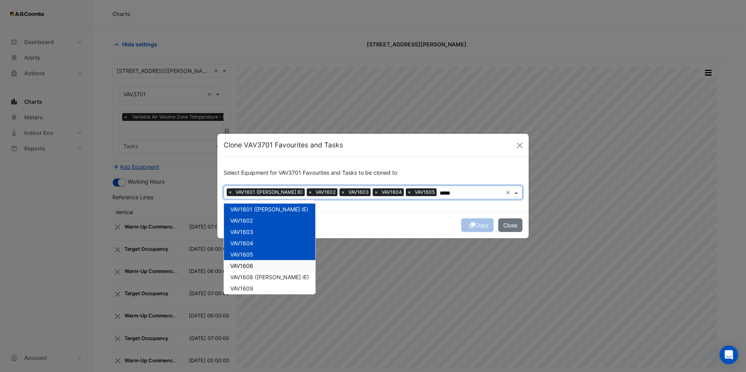
drag, startPoint x: 251, startPoint y: 267, endPoint x: 251, endPoint y: 275, distance: 7.8
click at [251, 268] on span "VAV1606" at bounding box center [241, 266] width 23 height 7
drag, startPoint x: 251, startPoint y: 275, endPoint x: 250, endPoint y: 283, distance: 7.5
click at [251, 276] on span "VAV1608 ([PERSON_NAME] IE)" at bounding box center [269, 277] width 79 height 7
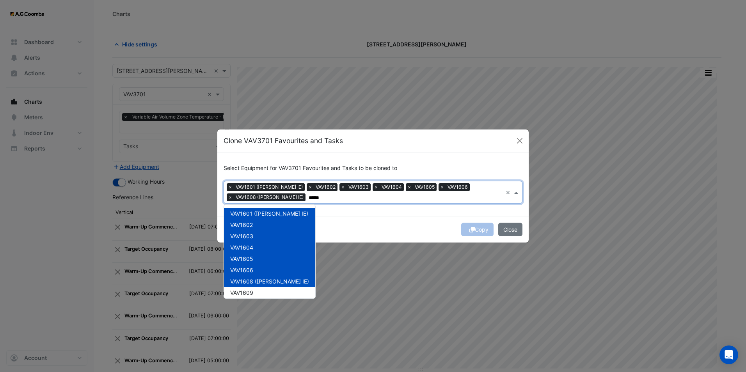
click at [249, 286] on div "VAV1608 ([PERSON_NAME] IE)" at bounding box center [269, 281] width 91 height 11
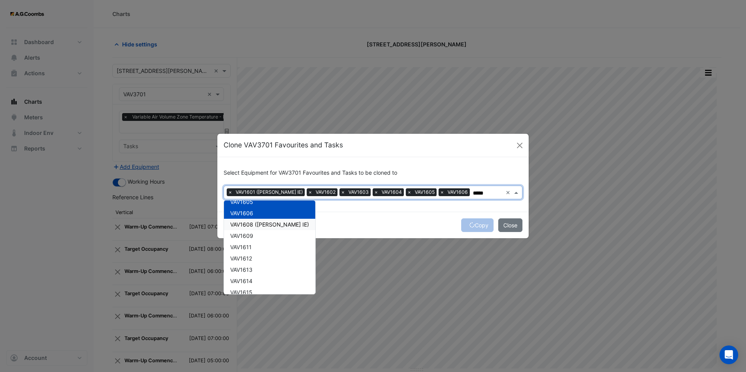
scroll to position [39, 0]
click at [257, 237] on span "VAV1608 ([PERSON_NAME] IE)" at bounding box center [269, 238] width 79 height 7
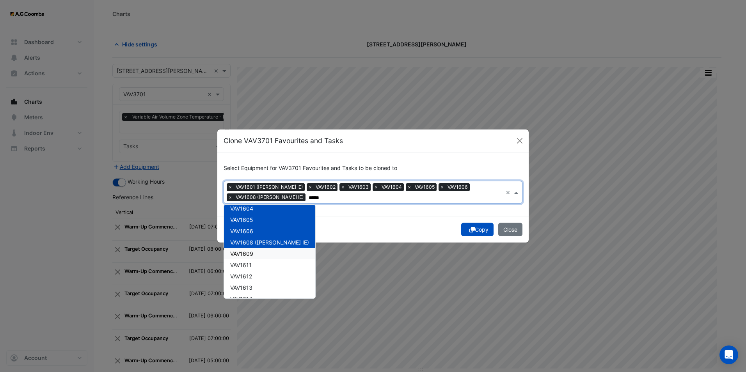
drag, startPoint x: 248, startPoint y: 251, endPoint x: 248, endPoint y: 256, distance: 5.9
click at [248, 251] on span "VAV1609" at bounding box center [241, 254] width 23 height 7
drag, startPoint x: 250, startPoint y: 263, endPoint x: 250, endPoint y: 274, distance: 11.3
click at [250, 266] on span "VAV1611" at bounding box center [240, 265] width 21 height 7
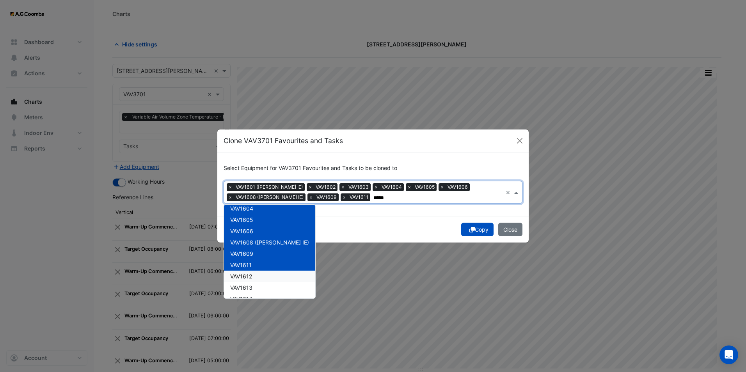
drag, startPoint x: 250, startPoint y: 280, endPoint x: 250, endPoint y: 285, distance: 5.5
click at [250, 281] on div "VAV1612" at bounding box center [269, 276] width 91 height 11
click at [250, 290] on span "VAV1613" at bounding box center [241, 287] width 22 height 7
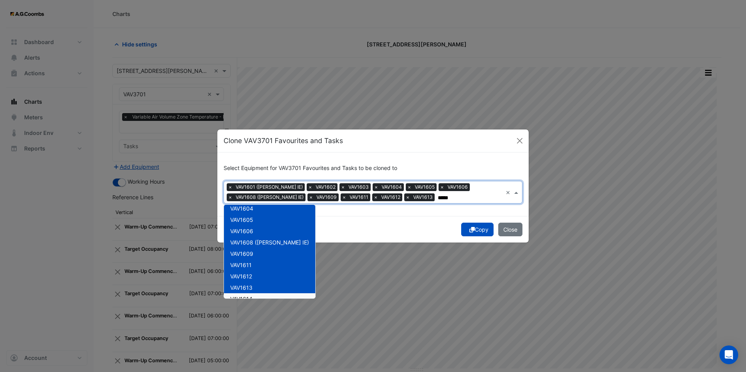
click at [250, 296] on div "VAV1614" at bounding box center [269, 298] width 91 height 11
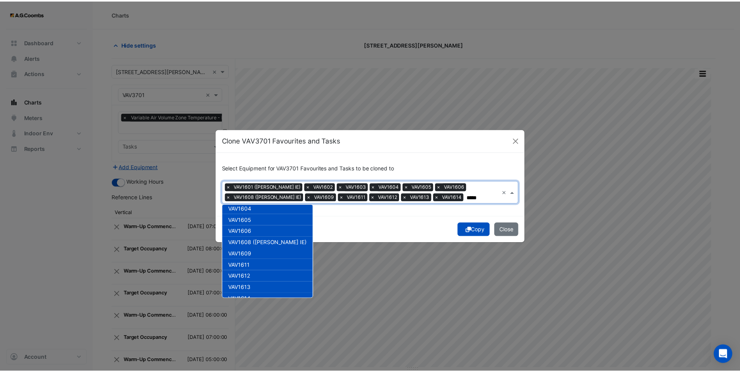
scroll to position [116, 0]
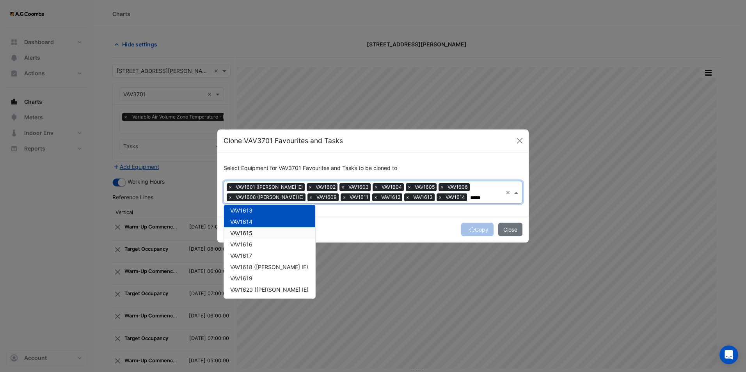
click at [251, 234] on span "VAV1615" at bounding box center [241, 233] width 22 height 7
drag, startPoint x: 249, startPoint y: 249, endPoint x: 249, endPoint y: 259, distance: 10.5
click at [249, 249] on div "VAV1616" at bounding box center [269, 244] width 91 height 11
drag, startPoint x: 249, startPoint y: 259, endPoint x: 248, endPoint y: 266, distance: 6.7
click at [249, 259] on span "VAV1617" at bounding box center [241, 255] width 22 height 7
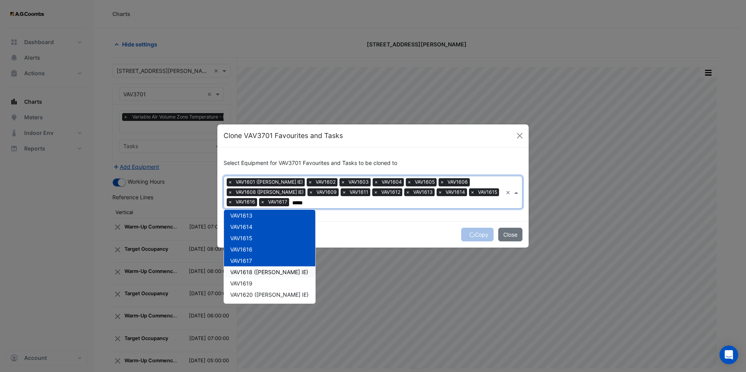
click at [246, 274] on span "VAV1618 ([PERSON_NAME] IE)" at bounding box center [269, 272] width 78 height 7
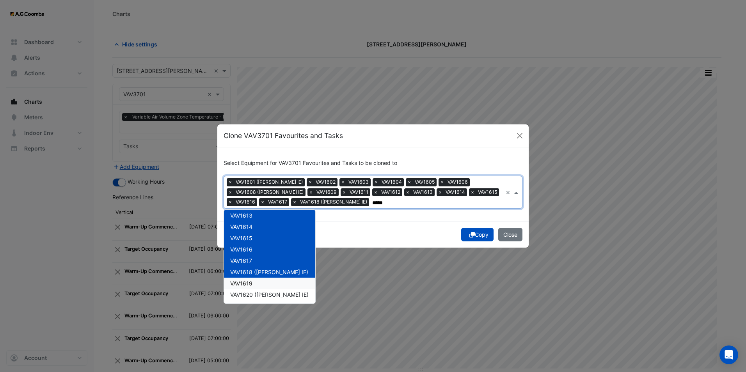
click at [245, 284] on span "VAV1619" at bounding box center [241, 283] width 22 height 7
click at [245, 294] on span "VAV1620 ([PERSON_NAME] IE)" at bounding box center [269, 295] width 78 height 7
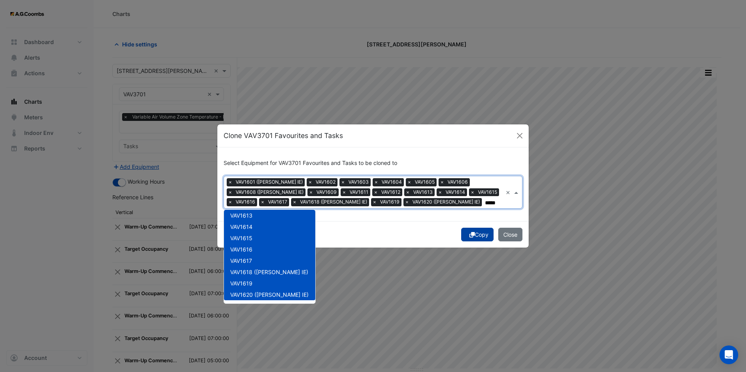
type input "*****"
click at [466, 236] on button "Copy" at bounding box center [477, 235] width 32 height 14
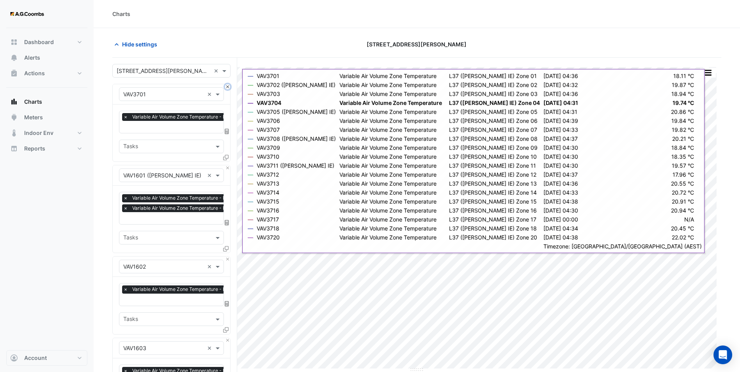
click at [228, 87] on button "Close" at bounding box center [227, 86] width 5 height 5
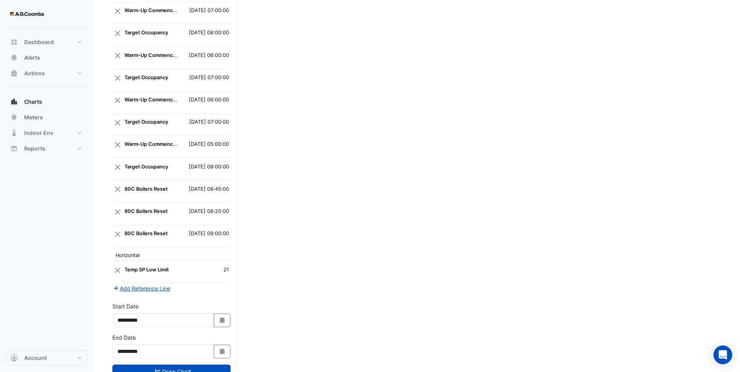
scroll to position [1169, 0]
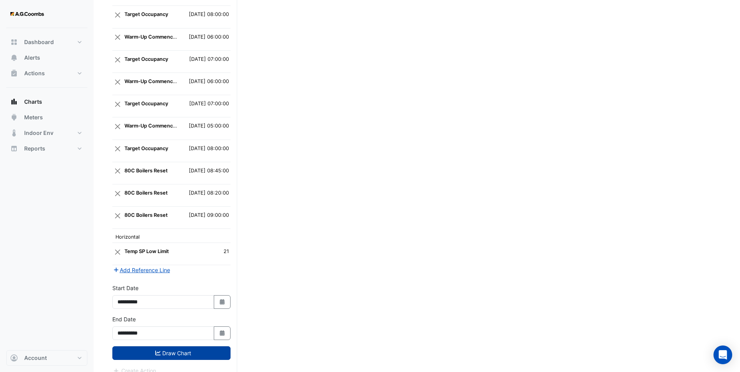
click at [178, 347] on button "Draw Chart" at bounding box center [171, 354] width 118 height 14
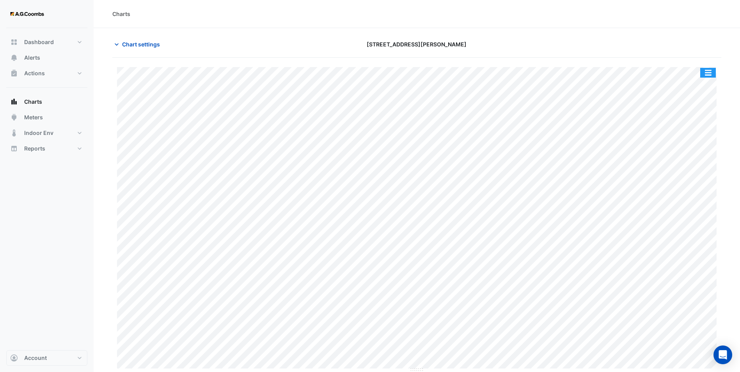
click at [709, 69] on button "button" at bounding box center [708, 73] width 16 height 10
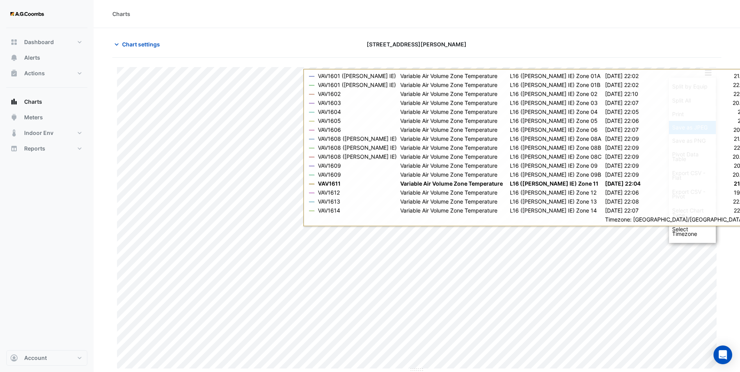
click at [690, 126] on div "Save as JPEG" at bounding box center [692, 127] width 47 height 13
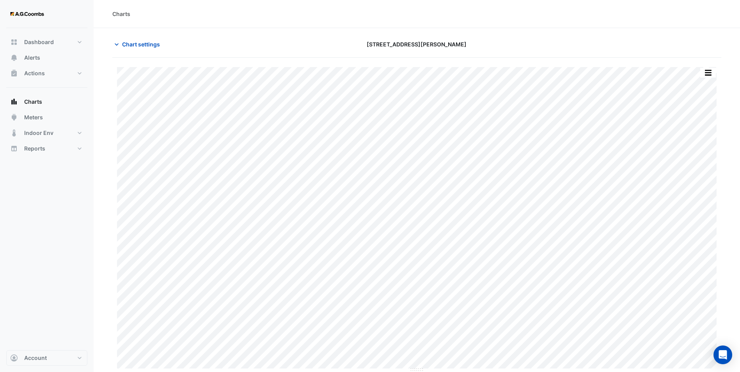
drag, startPoint x: 480, startPoint y: 28, endPoint x: 548, endPoint y: 40, distance: 68.1
click at [480, 28] on section "Chart settings [STREET_ADDRESS][PERSON_NAME] Split by Equip Split All Print Sav…" at bounding box center [417, 200] width 647 height 345
click at [706, 71] on button "button" at bounding box center [708, 73] width 16 height 10
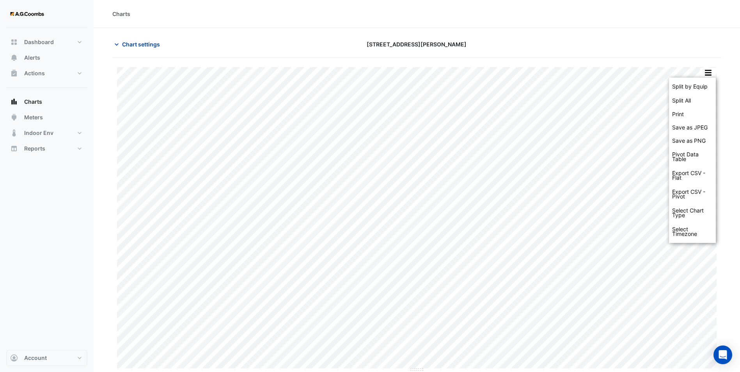
click at [134, 45] on span "Chart settings" at bounding box center [141, 44] width 38 height 8
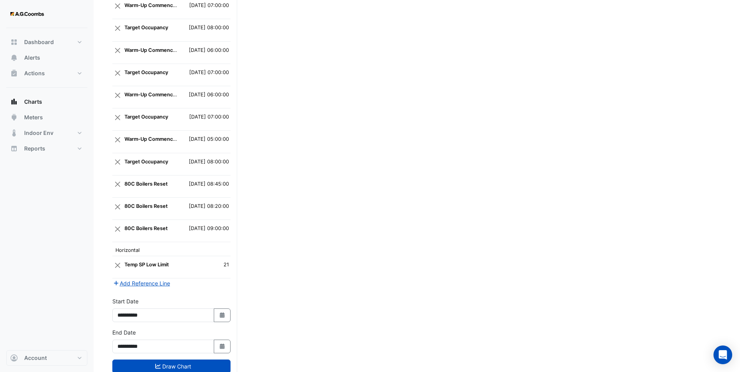
scroll to position [1169, 0]
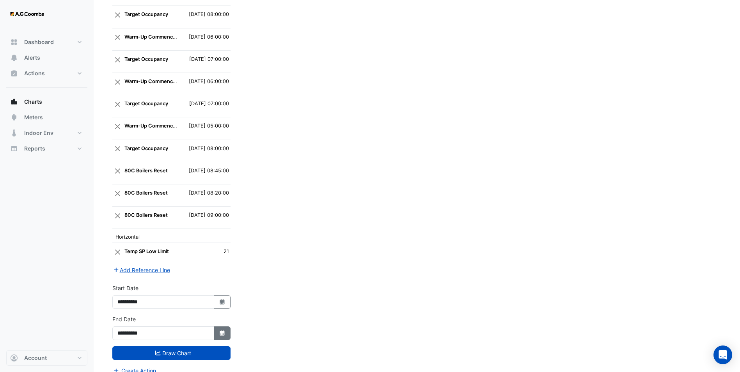
click at [222, 331] on icon "button" at bounding box center [222, 333] width 5 height 5
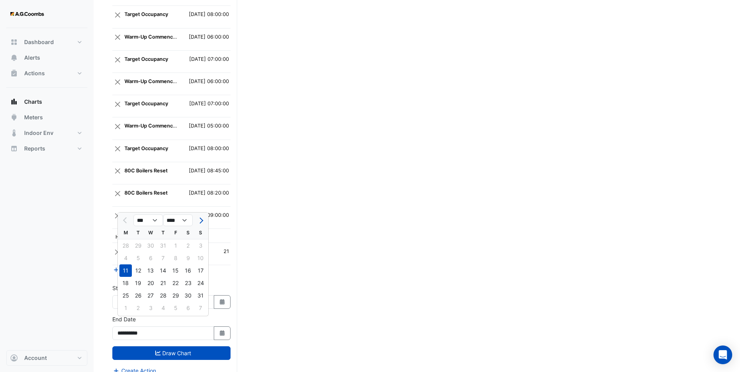
click at [222, 265] on div "Add Reference Line" at bounding box center [171, 269] width 118 height 9
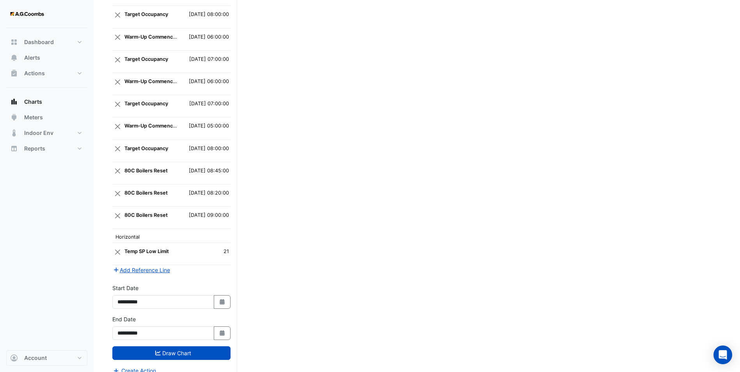
drag, startPoint x: 224, startPoint y: 282, endPoint x: 218, endPoint y: 287, distance: 8.0
click at [224, 284] on div "**********" at bounding box center [171, 296] width 118 height 25
click at [219, 299] on icon "Select Date" at bounding box center [222, 301] width 7 height 5
select select "*"
select select "****"
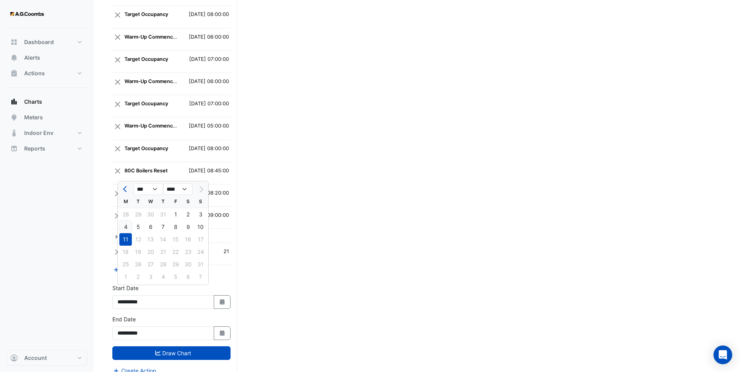
click at [124, 227] on div "4" at bounding box center [125, 227] width 12 height 12
type input "**********"
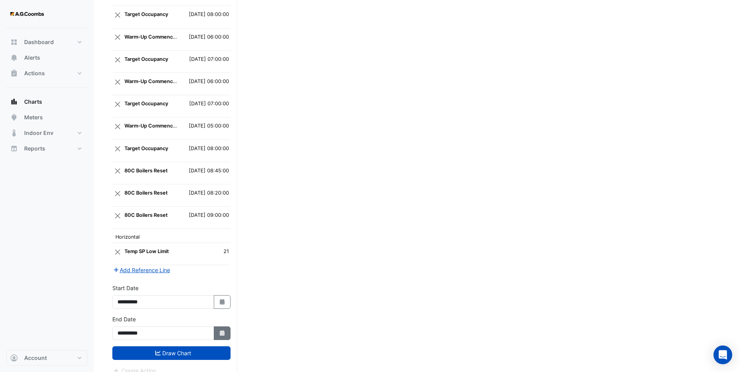
click at [219, 327] on button "Select Date" at bounding box center [222, 334] width 17 height 14
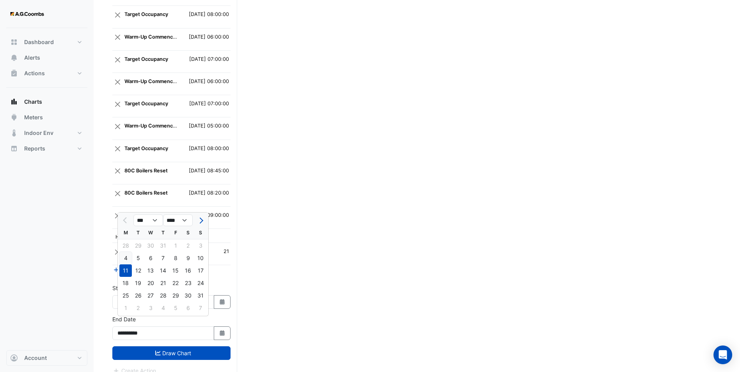
click at [128, 258] on div "4" at bounding box center [125, 258] width 12 height 12
type input "**********"
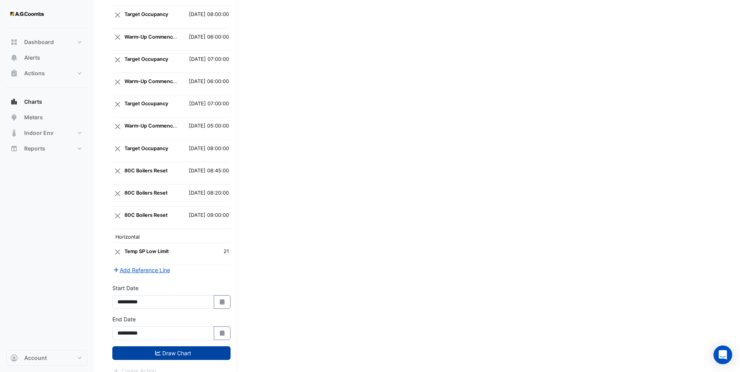
click at [182, 347] on button "Draw Chart" at bounding box center [171, 354] width 118 height 14
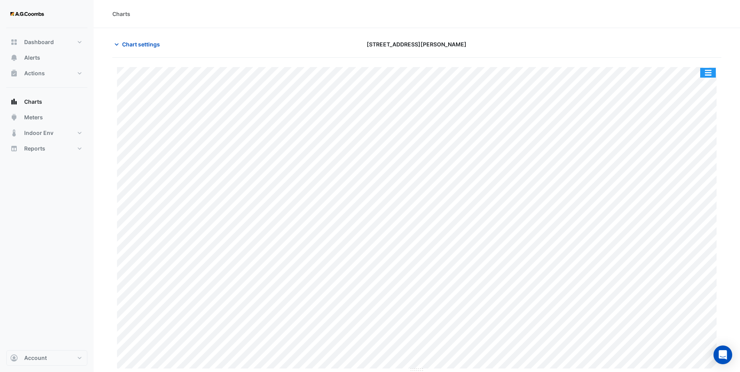
click at [706, 69] on button "button" at bounding box center [708, 73] width 16 height 10
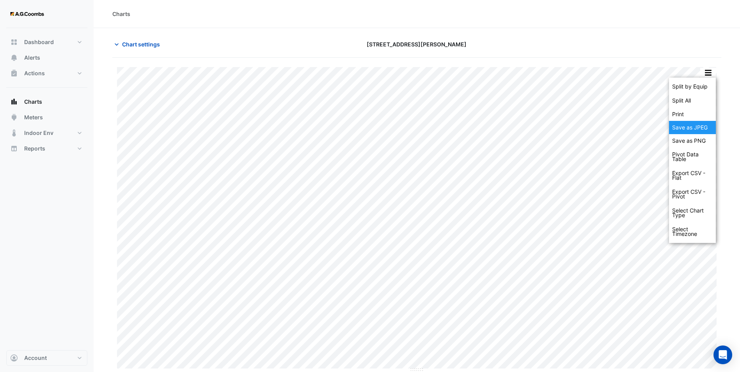
click at [704, 126] on div "Save as JPEG" at bounding box center [692, 127] width 47 height 13
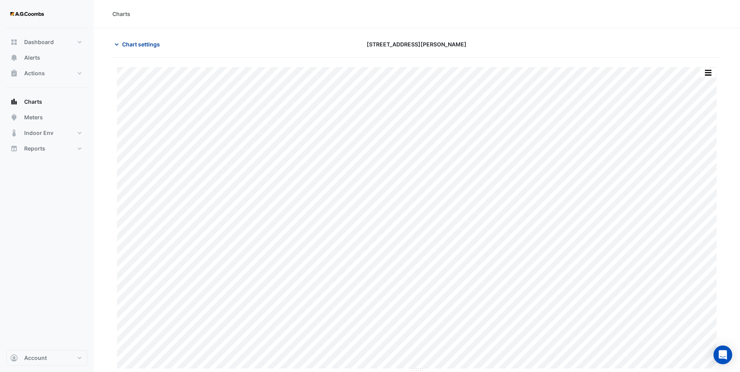
click at [140, 46] on span "Chart settings" at bounding box center [141, 44] width 38 height 8
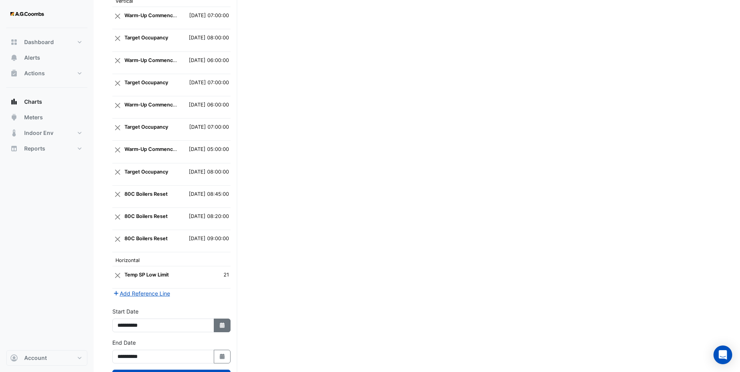
scroll to position [1169, 0]
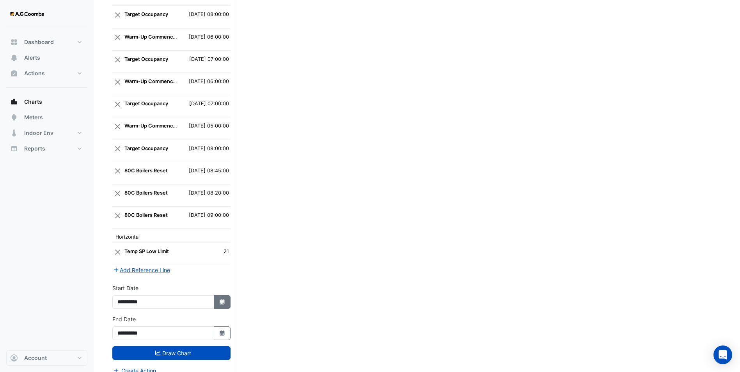
click at [221, 295] on button "Select Date" at bounding box center [222, 302] width 17 height 14
select select "*"
select select "****"
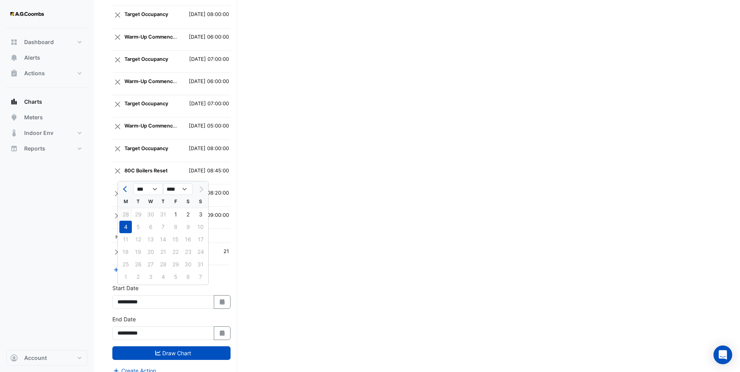
click at [131, 215] on div "28" at bounding box center [125, 214] width 12 height 12
type input "**********"
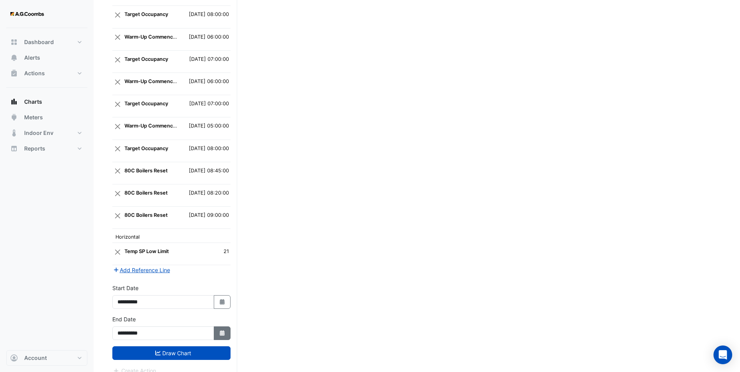
click at [226, 327] on button "Select Date" at bounding box center [222, 334] width 17 height 14
select select "*"
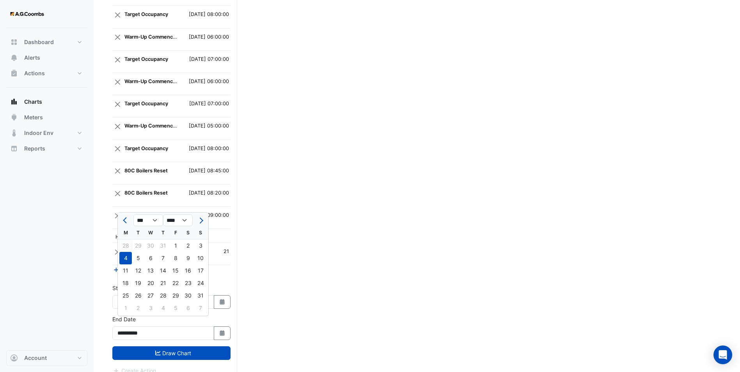
click at [126, 244] on div "28" at bounding box center [125, 246] width 12 height 12
type input "**********"
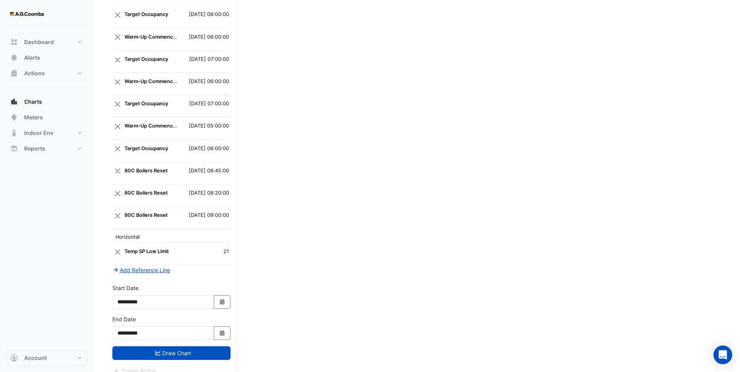
click at [192, 347] on button "Draw Chart" at bounding box center [171, 354] width 118 height 14
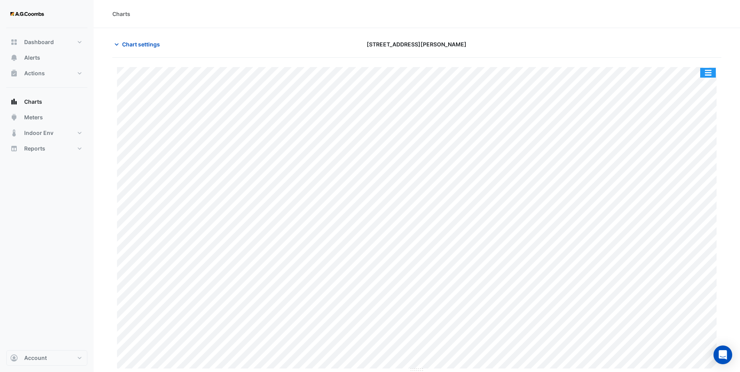
click at [708, 71] on button "button" at bounding box center [708, 73] width 16 height 10
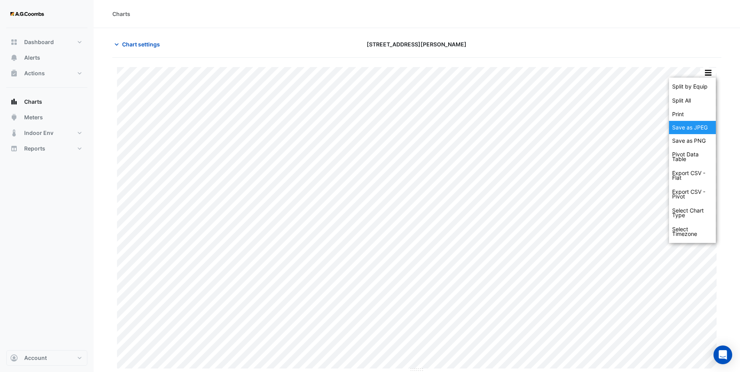
click at [691, 130] on div "Save as JPEG" at bounding box center [692, 127] width 47 height 13
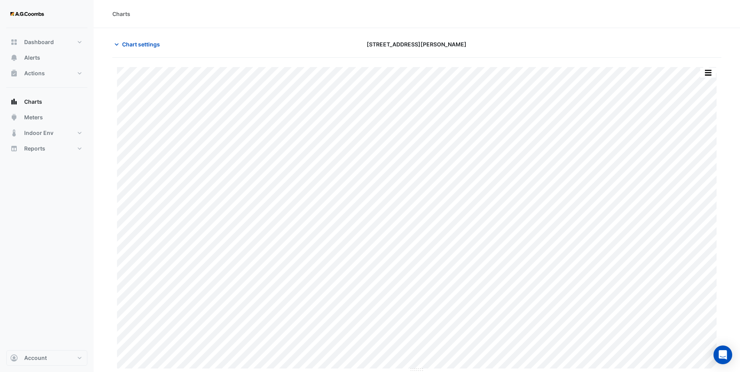
click at [145, 43] on span "Chart settings" at bounding box center [141, 44] width 38 height 8
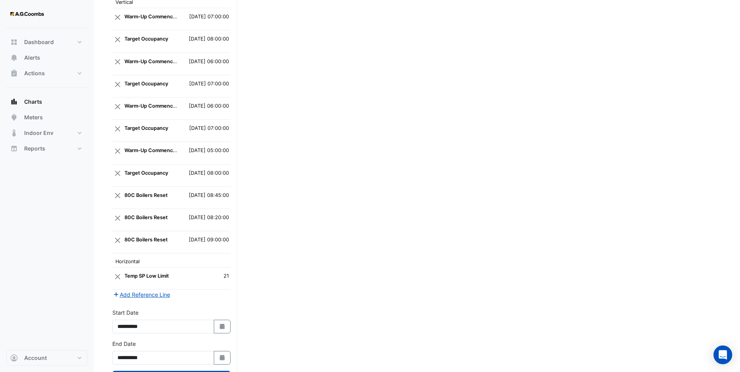
scroll to position [1169, 0]
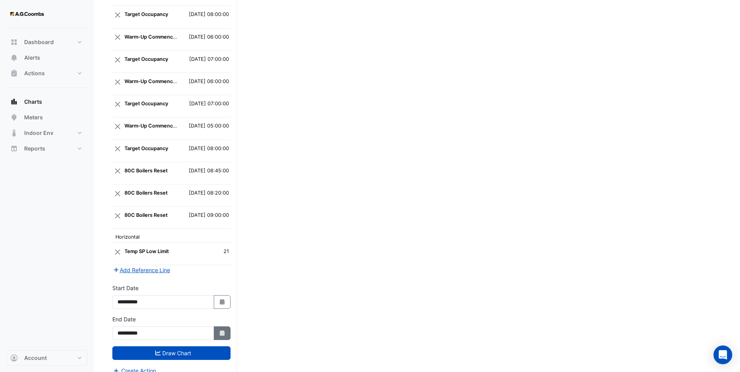
click at [219, 327] on button "Select Date" at bounding box center [222, 334] width 17 height 14
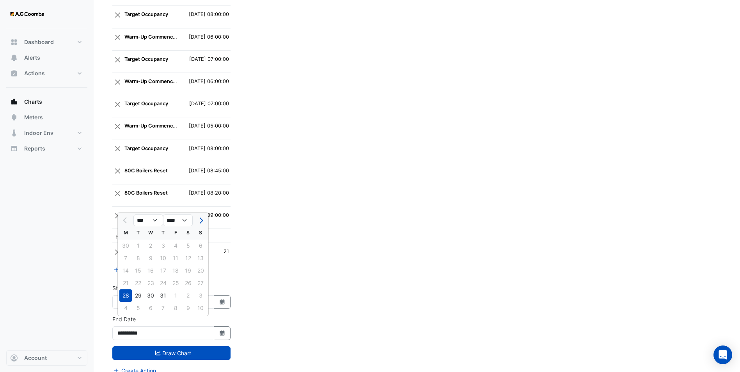
click at [125, 281] on div "21 22 23 24 25 26 27" at bounding box center [163, 283] width 91 height 12
click at [226, 295] on button "Select Date" at bounding box center [222, 302] width 17 height 14
select select "*"
select select "****"
click at [127, 253] on div "21" at bounding box center [125, 252] width 12 height 12
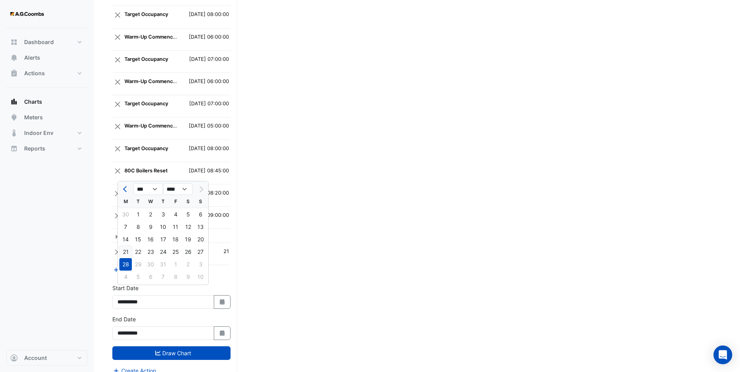
type input "**********"
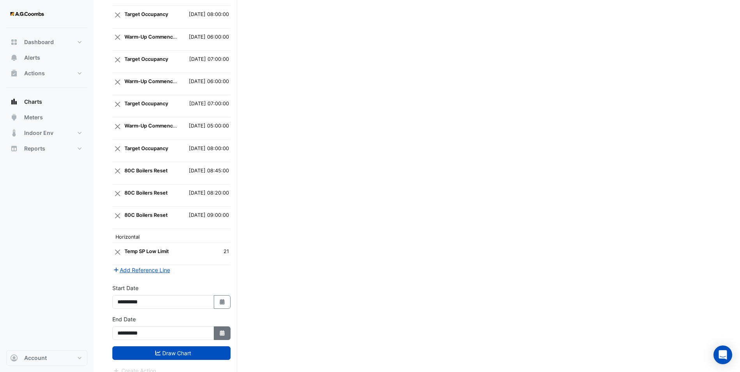
click at [225, 327] on button "Select Date" at bounding box center [222, 334] width 17 height 14
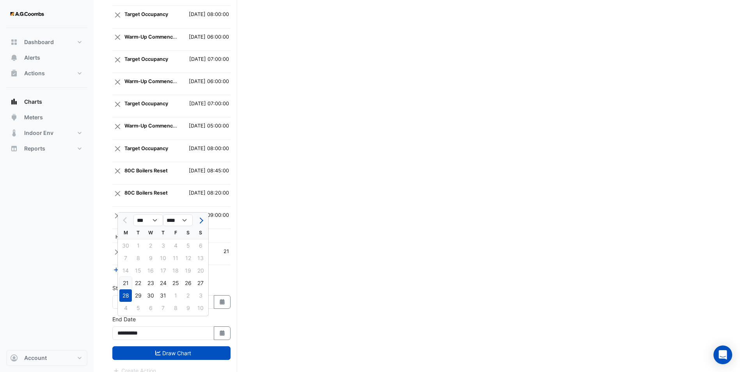
click at [128, 285] on div "21" at bounding box center [125, 283] width 12 height 12
type input "**********"
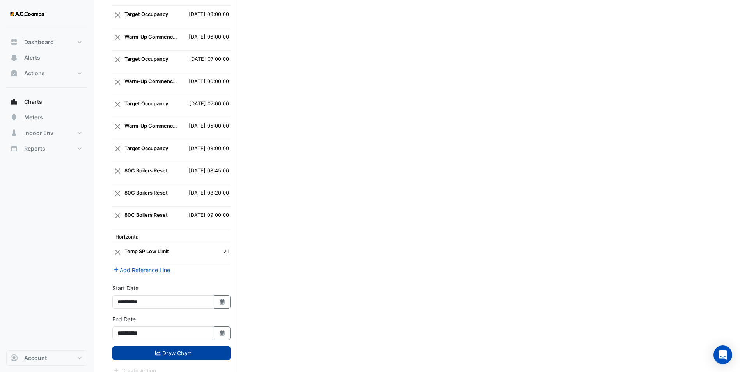
click at [187, 347] on button "Draw Chart" at bounding box center [171, 354] width 118 height 14
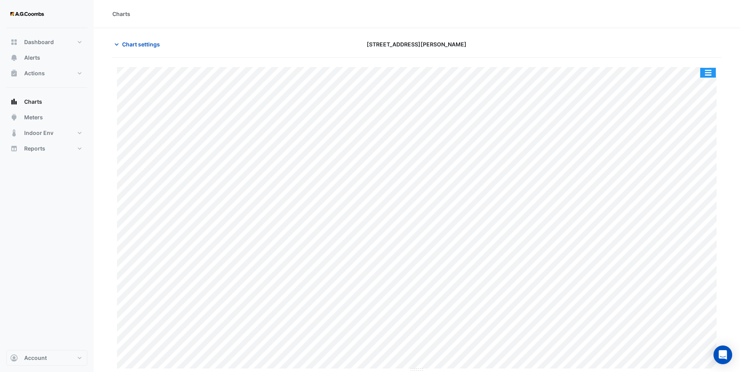
click at [707, 74] on button "button" at bounding box center [708, 73] width 16 height 10
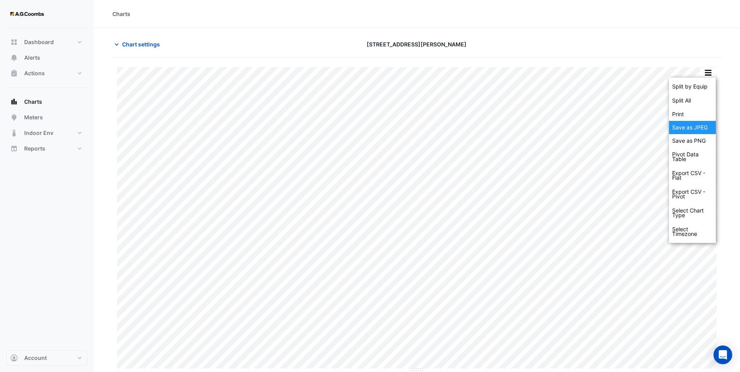
click at [698, 127] on div "Save as JPEG" at bounding box center [692, 127] width 47 height 13
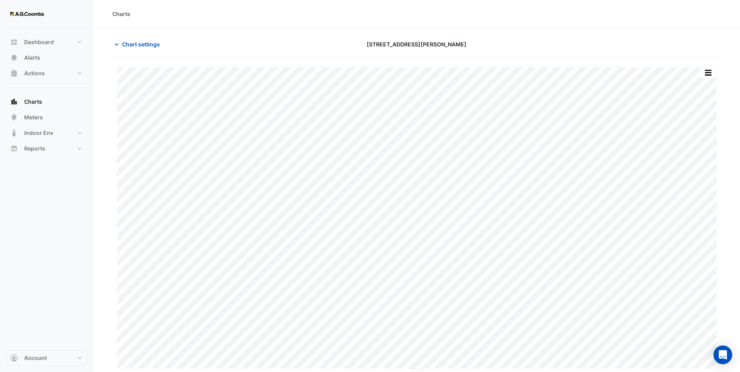
drag, startPoint x: 290, startPoint y: 13, endPoint x: 172, endPoint y: 16, distance: 118.7
click at [290, 13] on div "Charts" at bounding box center [416, 14] width 609 height 8
